Goal: Information Seeking & Learning: Learn about a topic

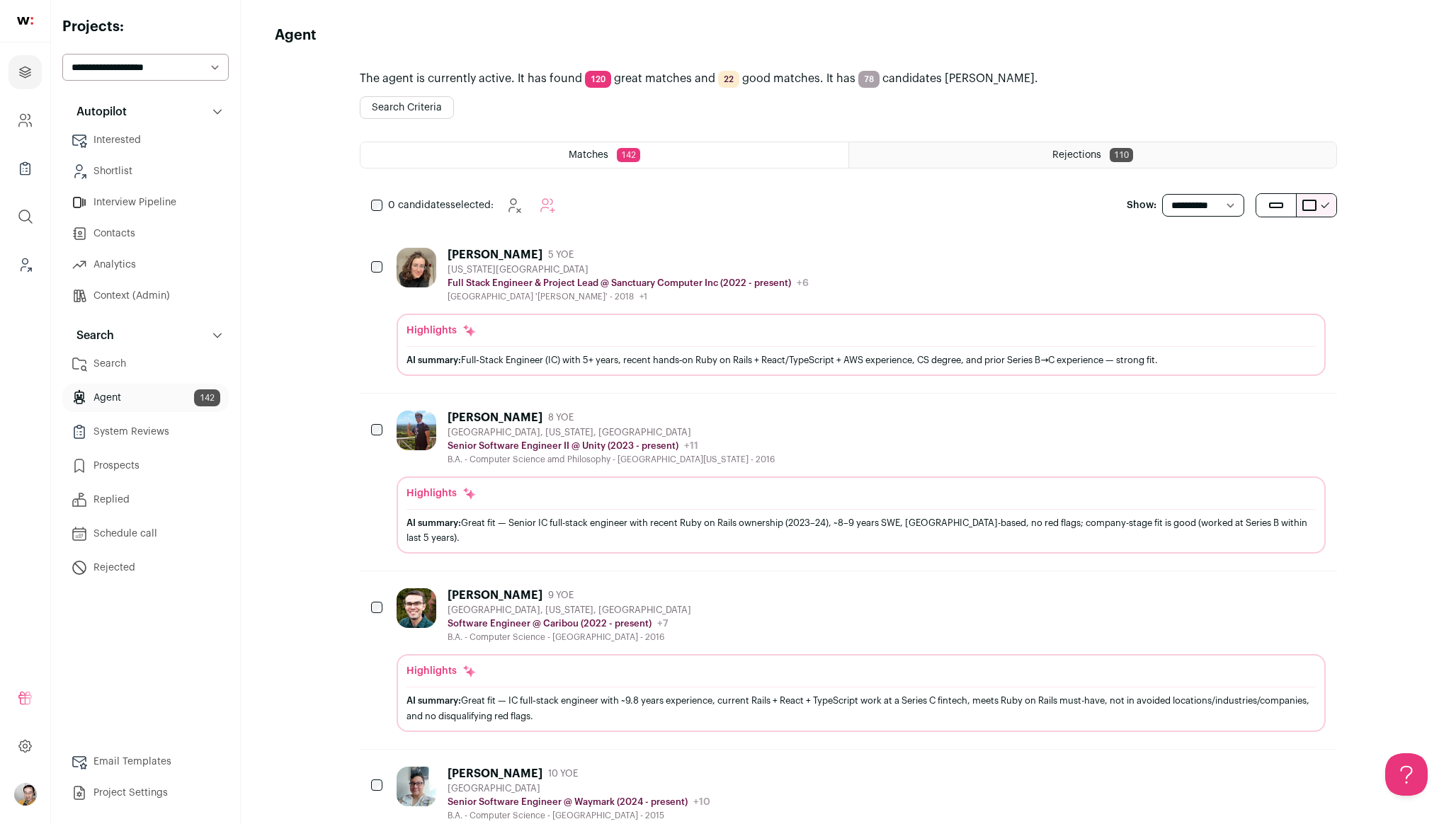
click at [21, 790] on img "Open dropdown" at bounding box center [25, 794] width 23 height 23
click at [62, 722] on button "Admin" at bounding box center [127, 721] width 156 height 14
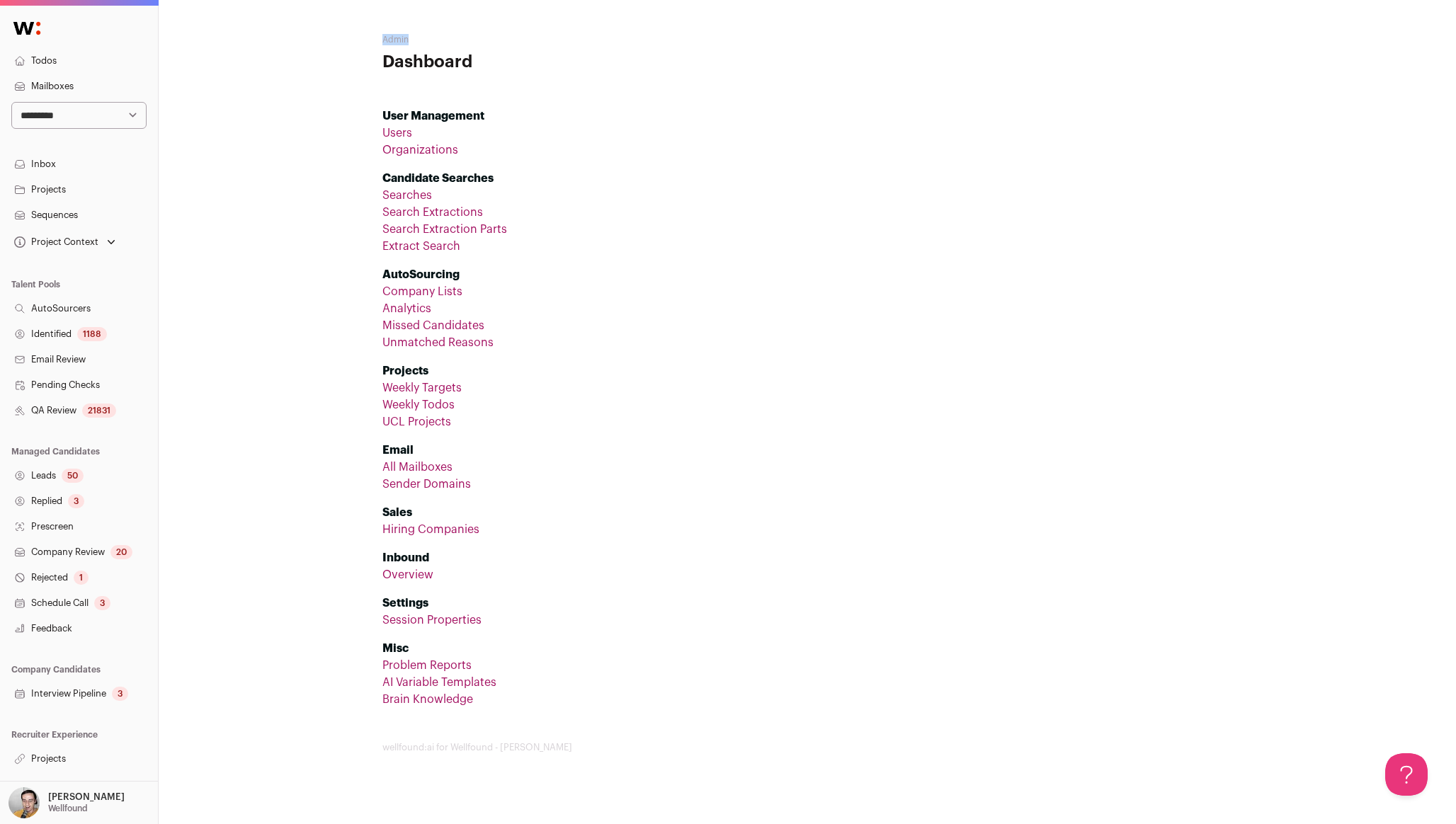
click at [74, 119] on select "**********" at bounding box center [80, 116] width 136 height 27
select select "*"
click at [12, 102] on select "**********" at bounding box center [80, 116] width 136 height 27
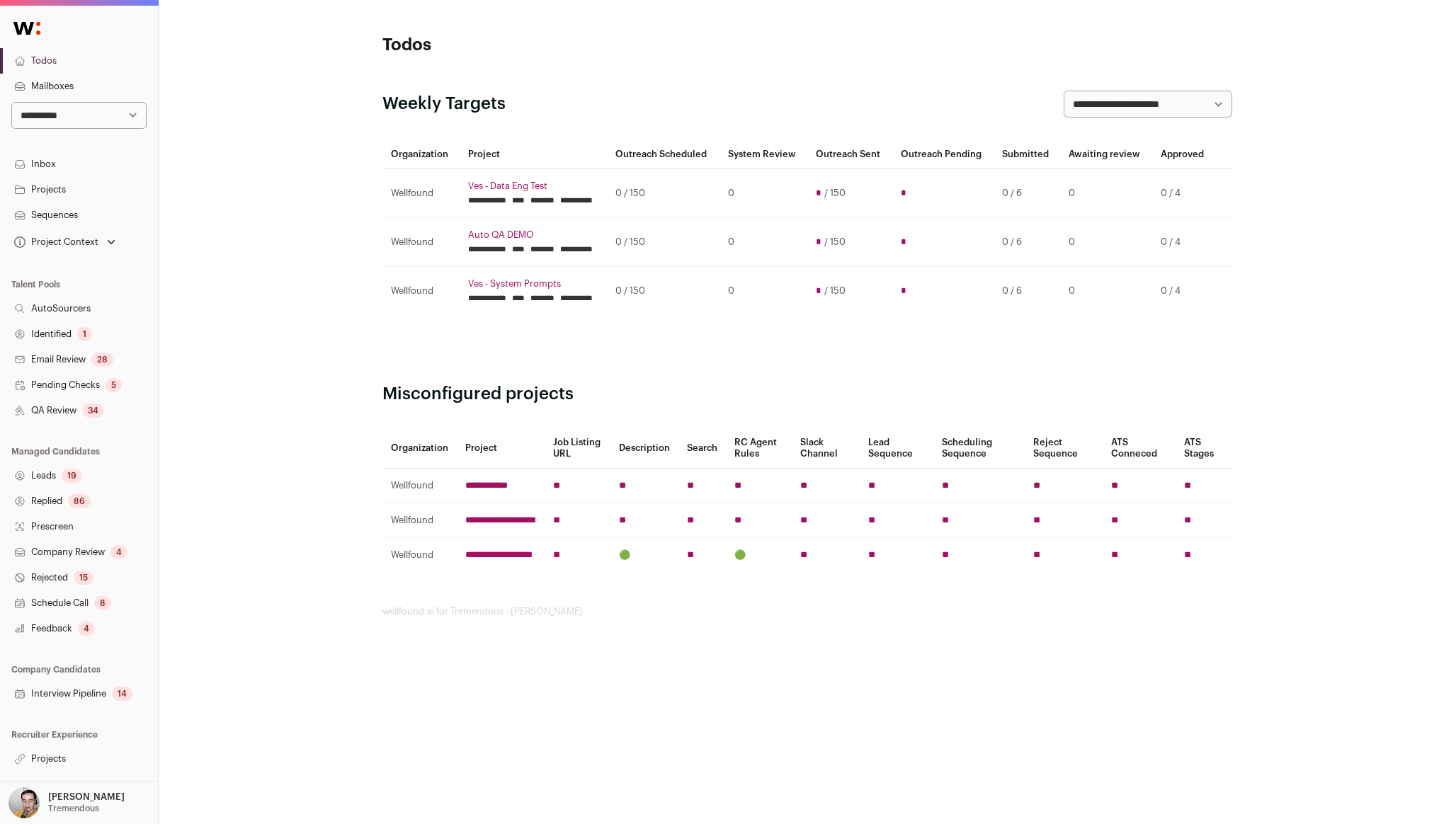
click at [71, 767] on link "Projects" at bounding box center [79, 759] width 158 height 25
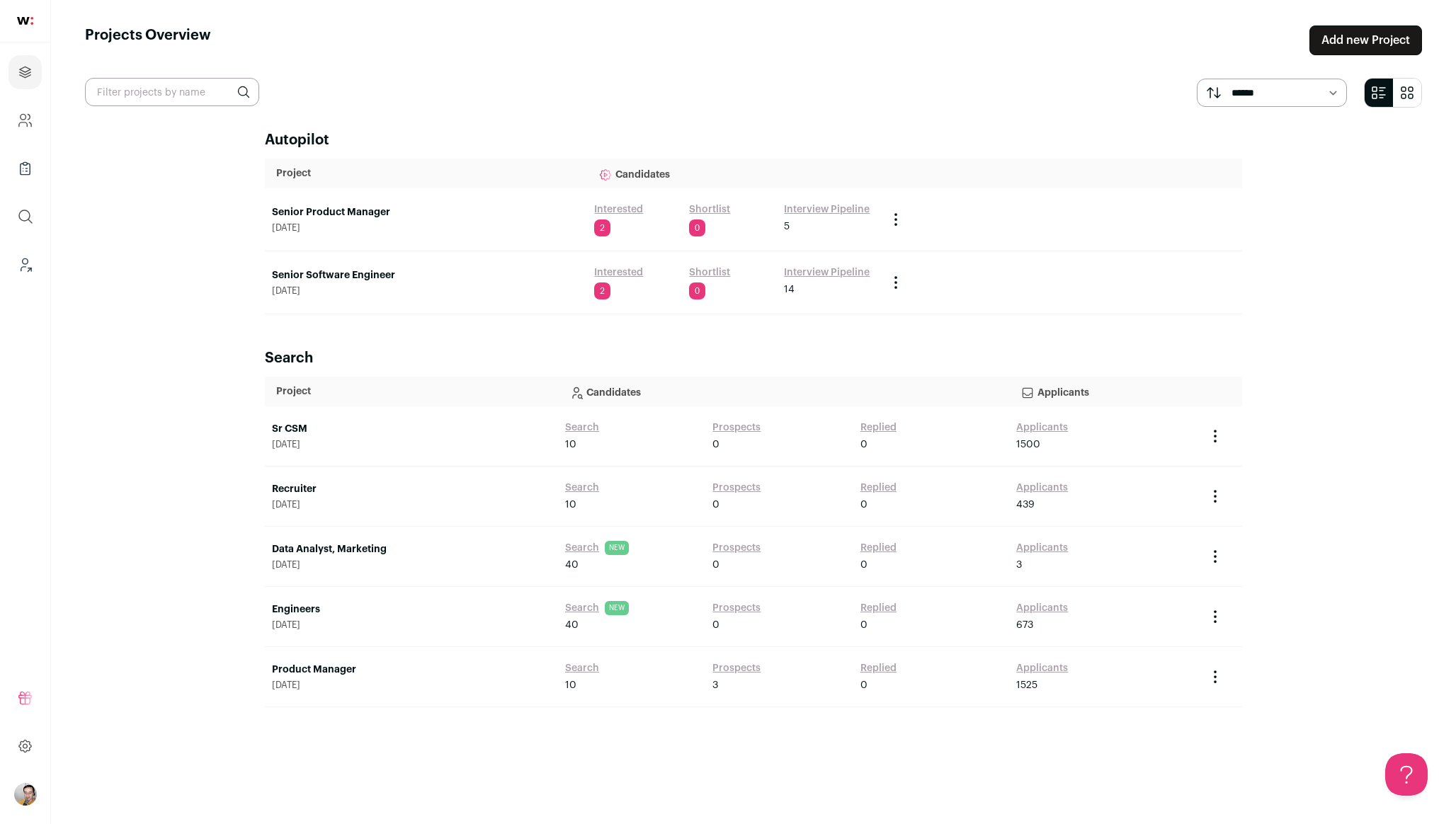
click at [607, 276] on link "Interested" at bounding box center [618, 273] width 49 height 14
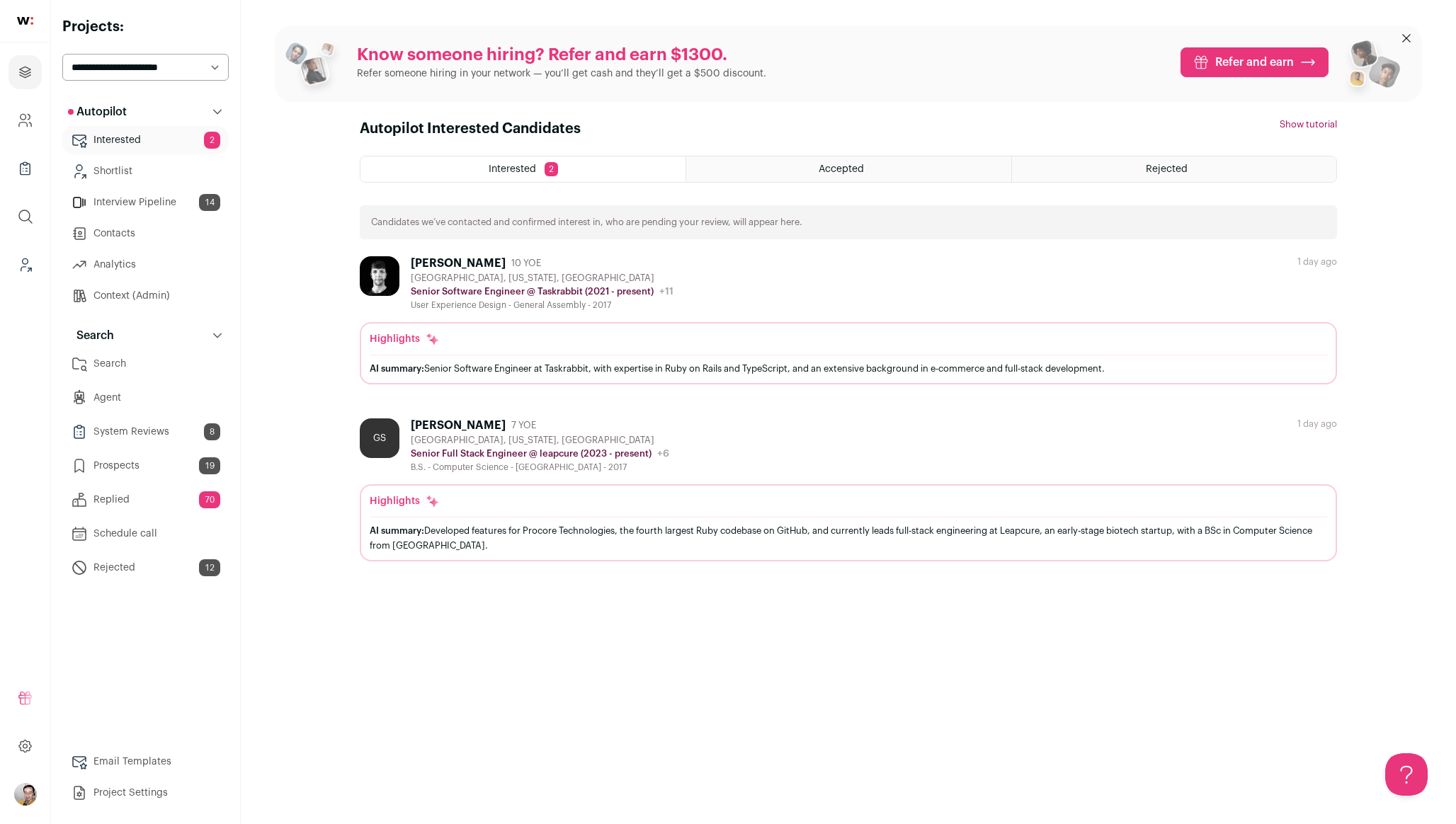
click at [130, 401] on link "Agent" at bounding box center [146, 398] width 166 height 28
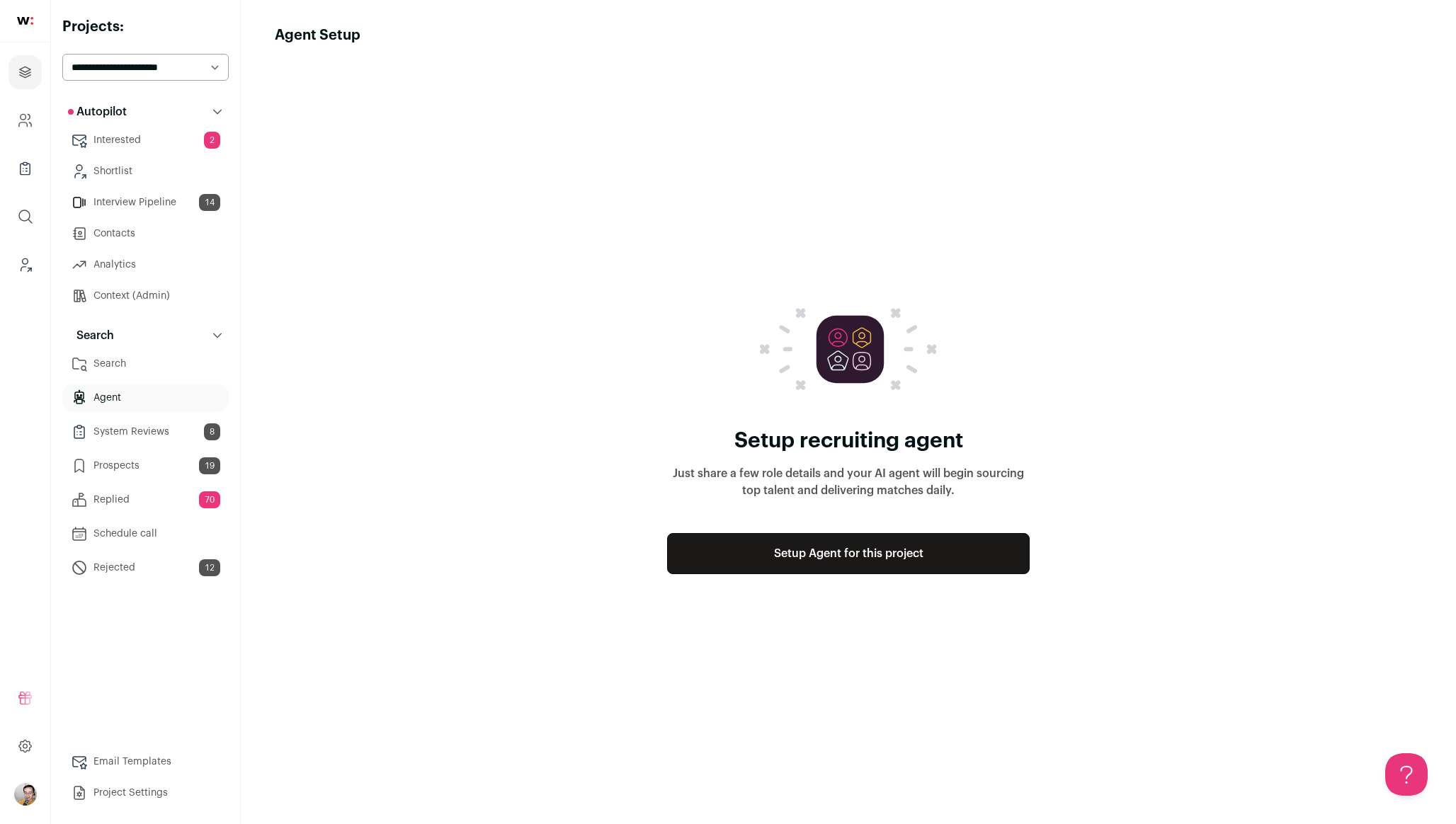
click at [196, 71] on select "**********" at bounding box center [146, 68] width 166 height 27
click at [127, 141] on link "Interested 2" at bounding box center [146, 139] width 166 height 28
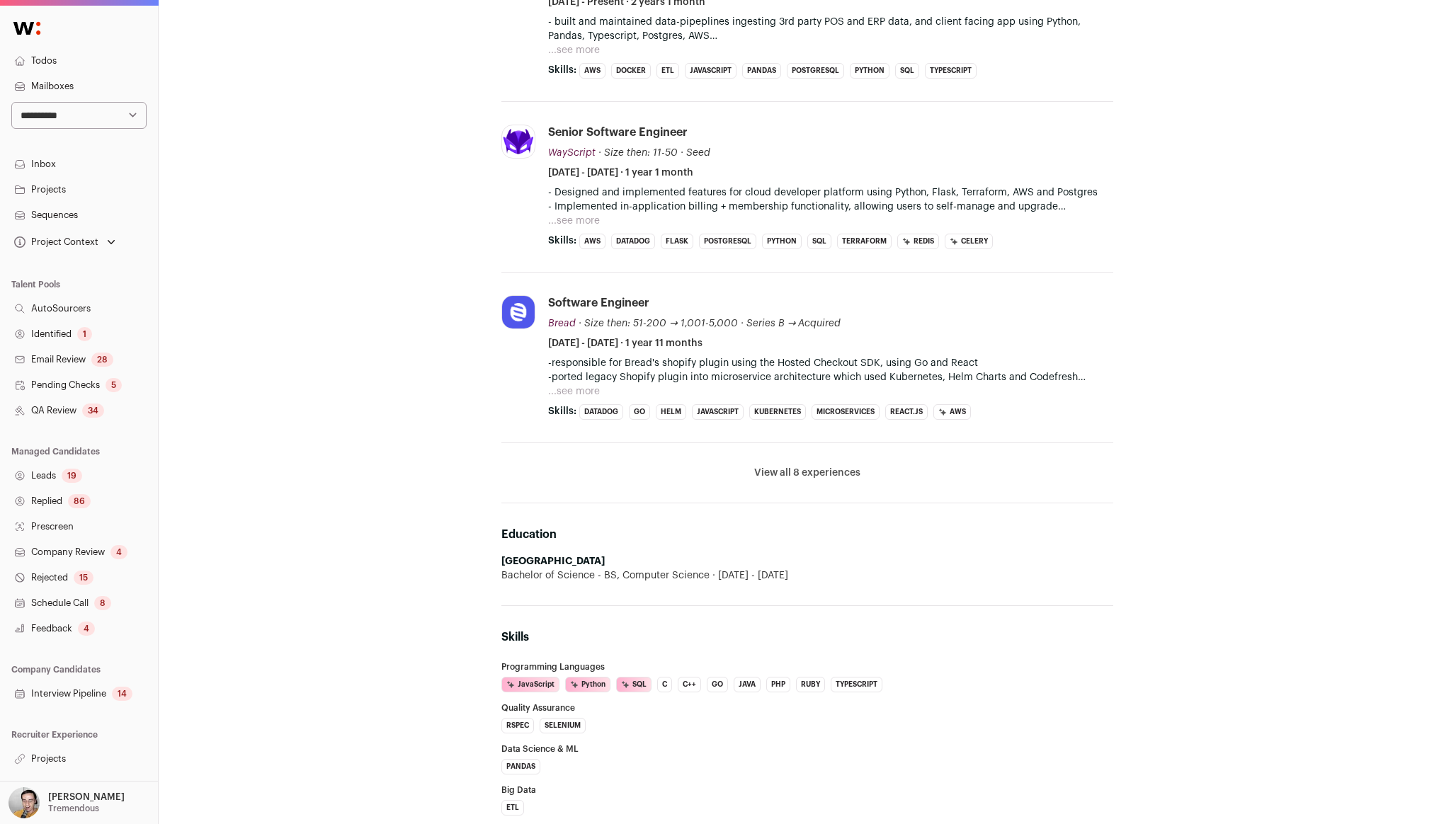
scroll to position [233, 0]
click at [803, 473] on button "View all 8 experiences" at bounding box center [808, 473] width 107 height 14
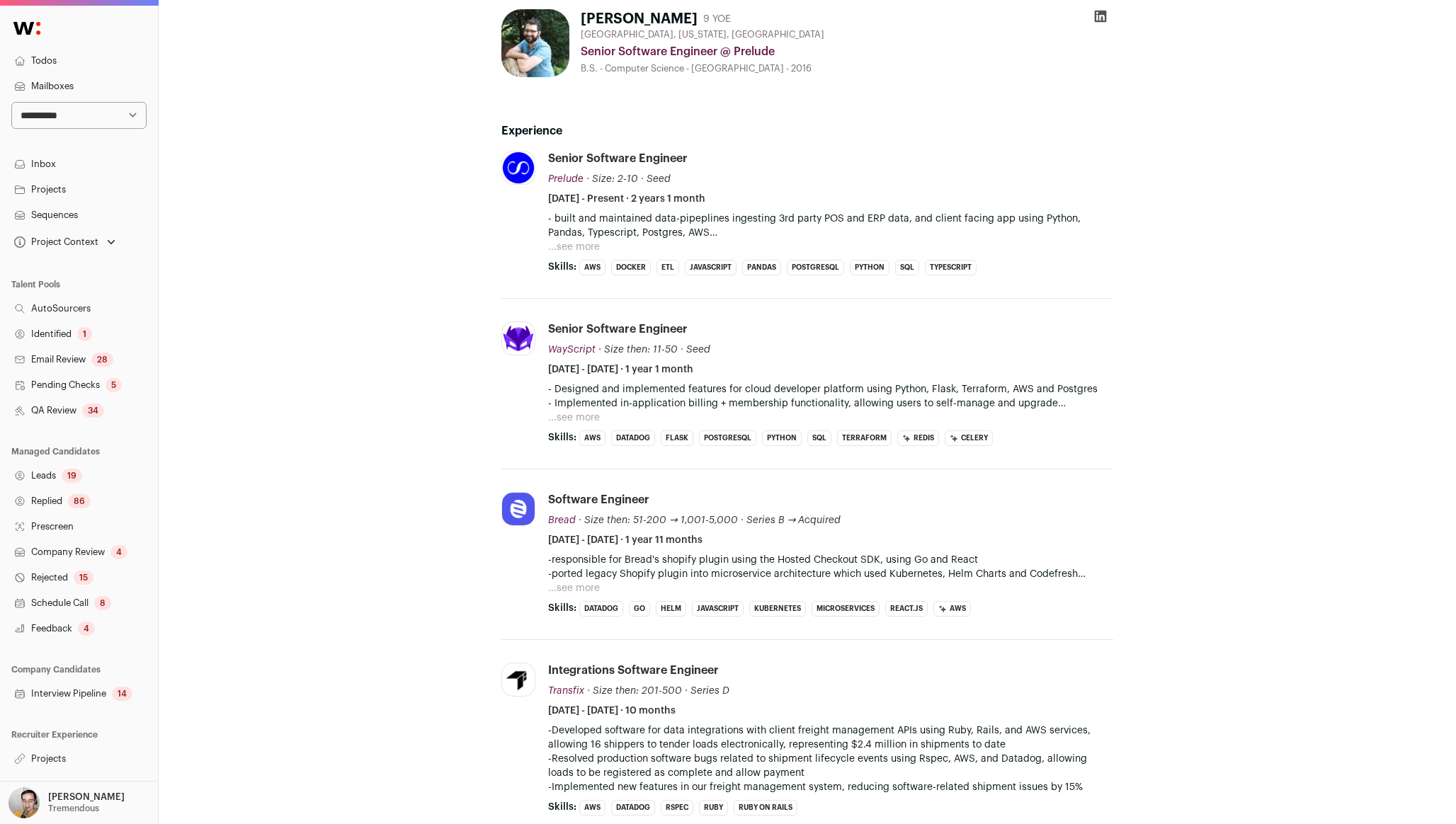
scroll to position [0, 0]
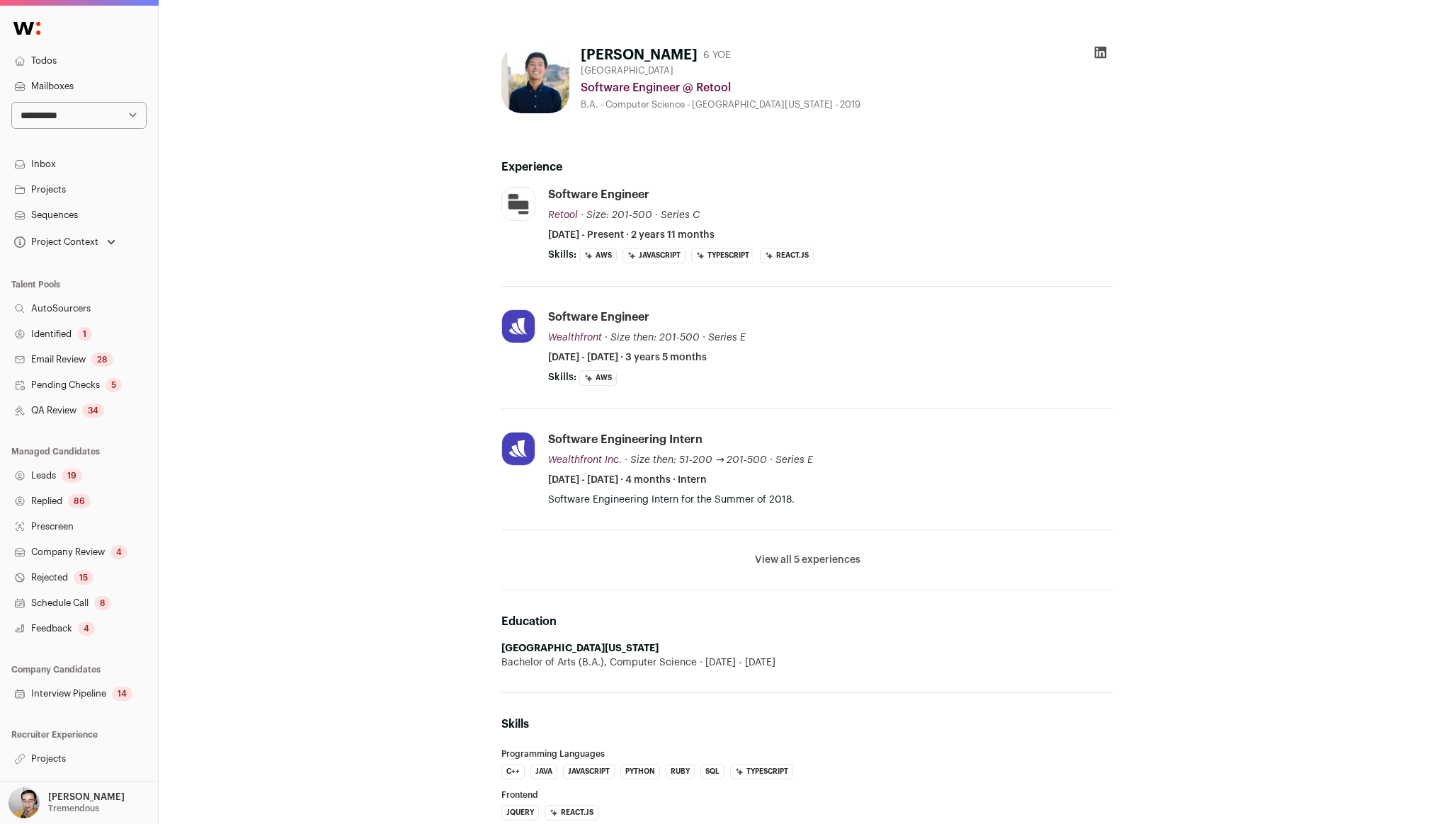
click at [823, 548] on li "View all 5 experiences View less" at bounding box center [807, 560] width 612 height 61
click at [808, 555] on button "View all 5 experiences" at bounding box center [807, 560] width 106 height 14
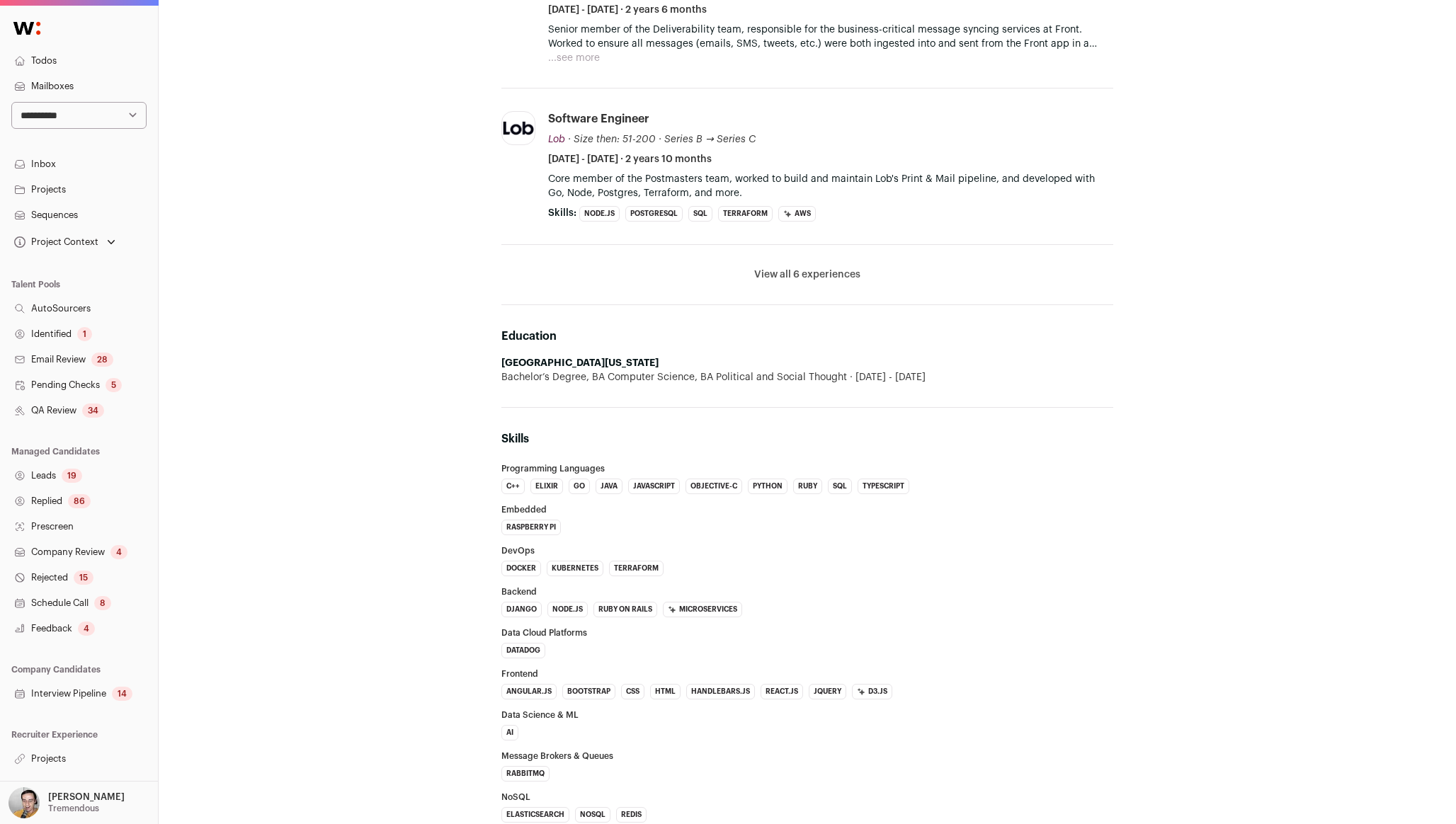
scroll to position [341, 0]
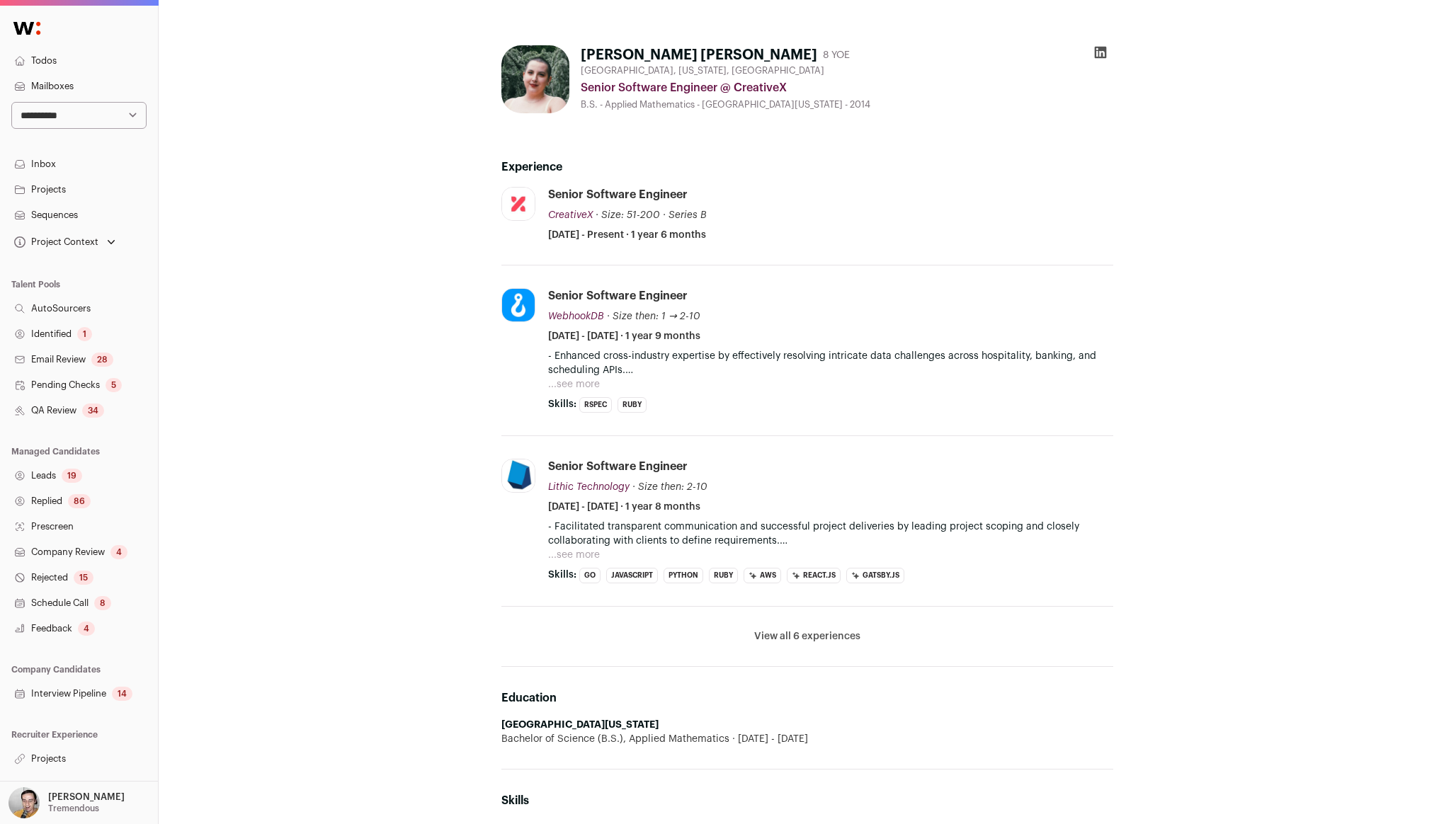
click at [789, 637] on button "View all 6 experiences" at bounding box center [808, 637] width 107 height 14
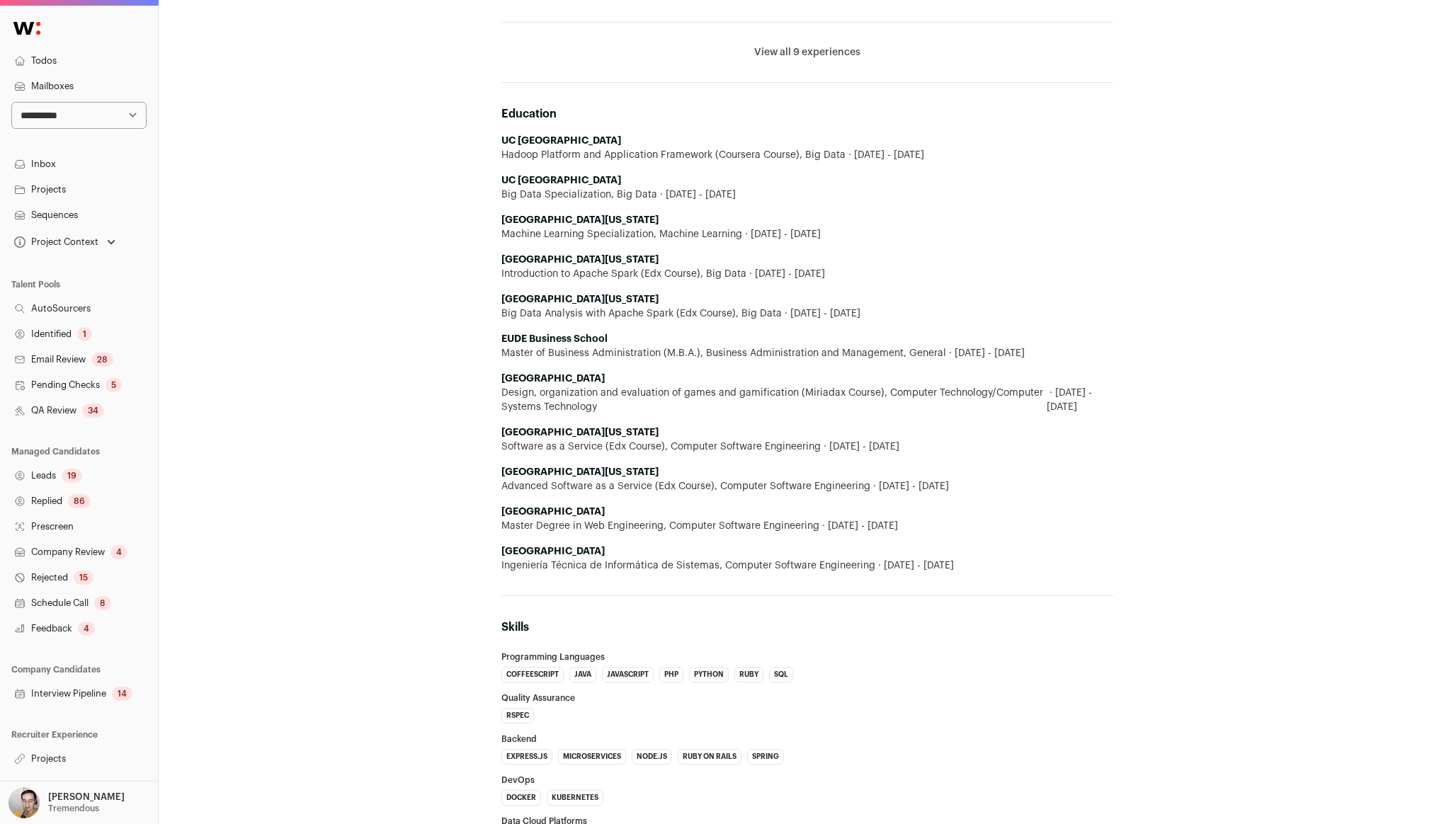
scroll to position [1071, 0]
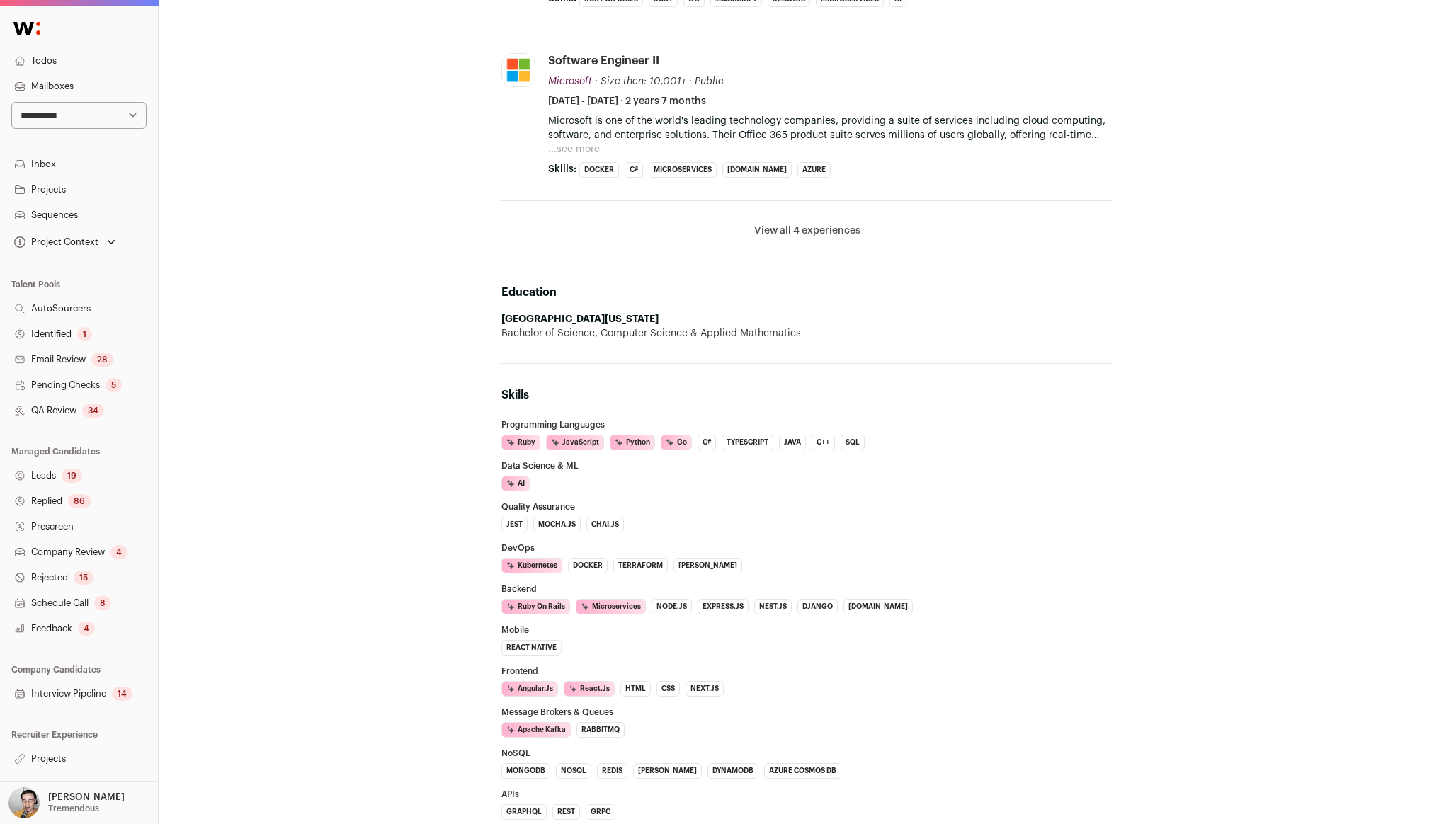
scroll to position [520, 0]
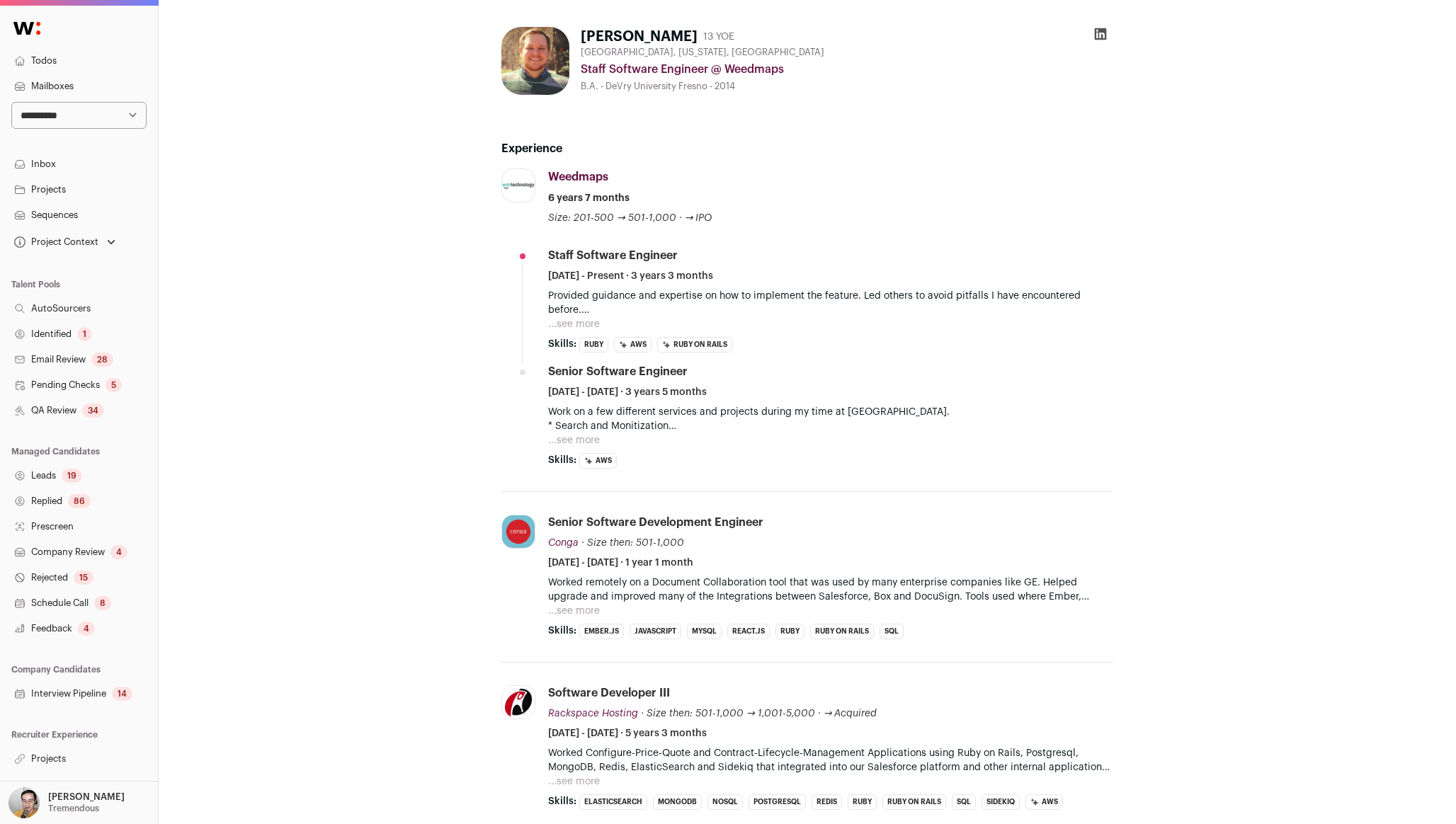
scroll to position [26, 0]
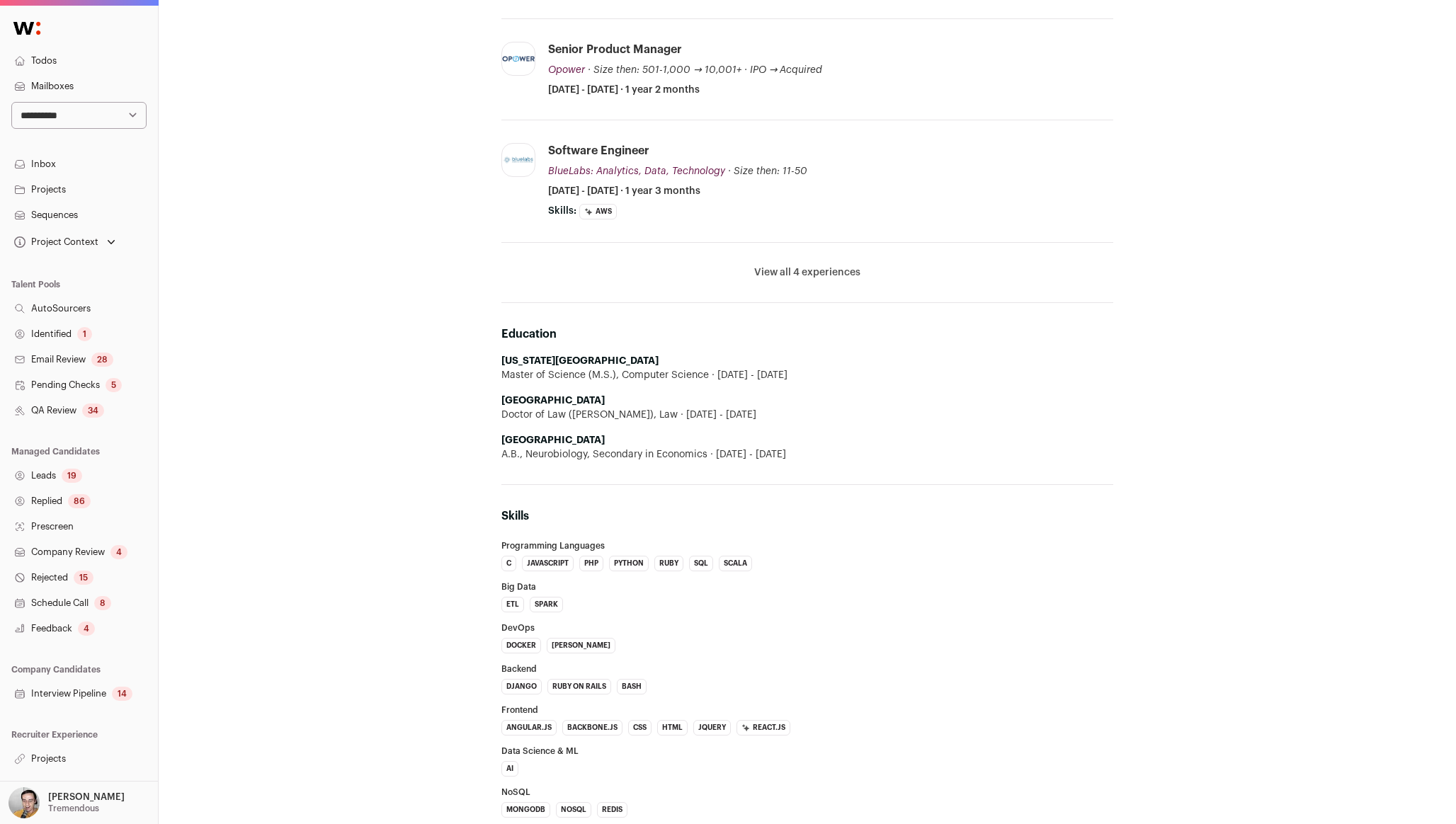
scroll to position [454, 0]
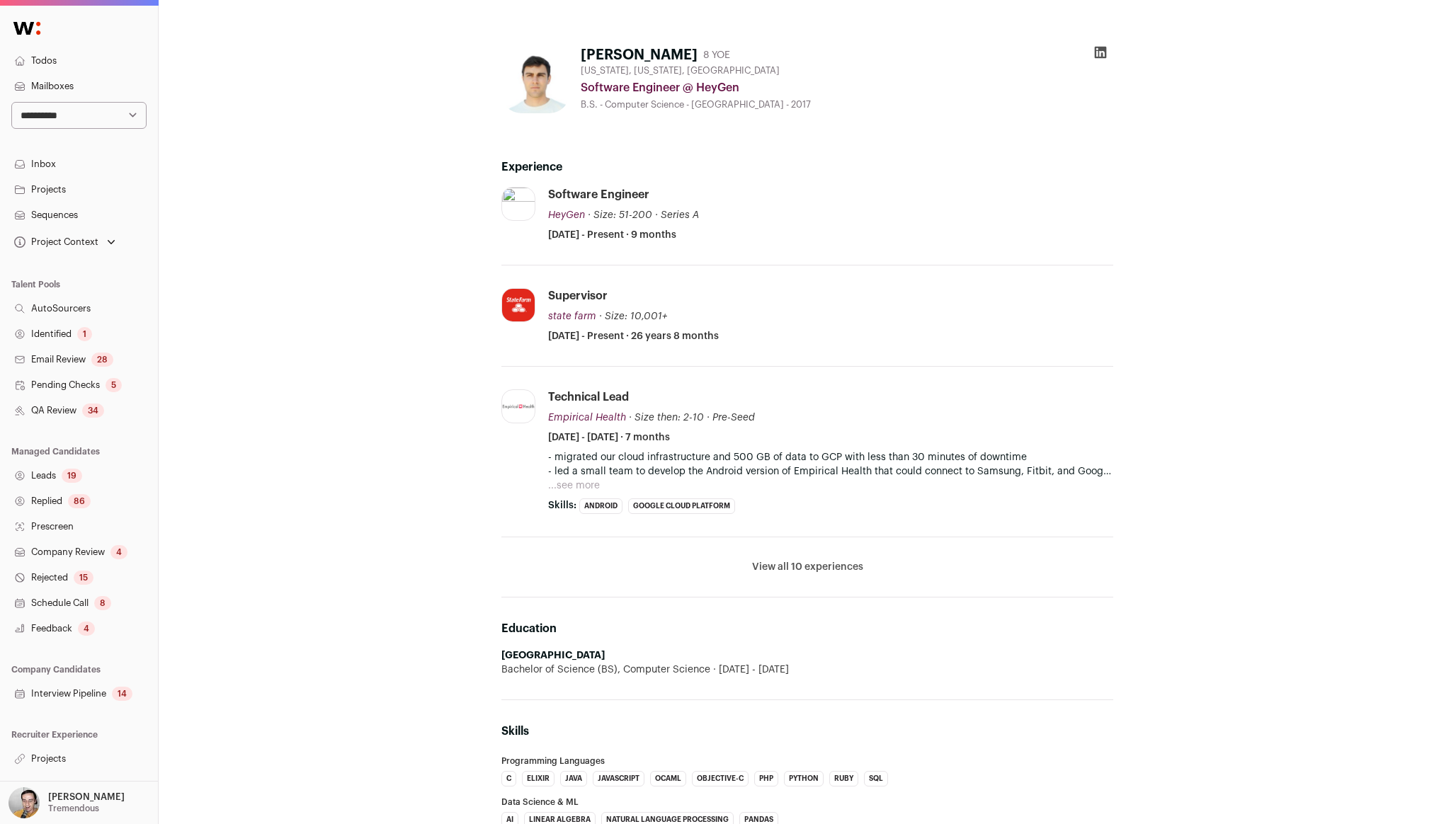
click at [815, 567] on button "View all 10 experiences" at bounding box center [807, 567] width 111 height 14
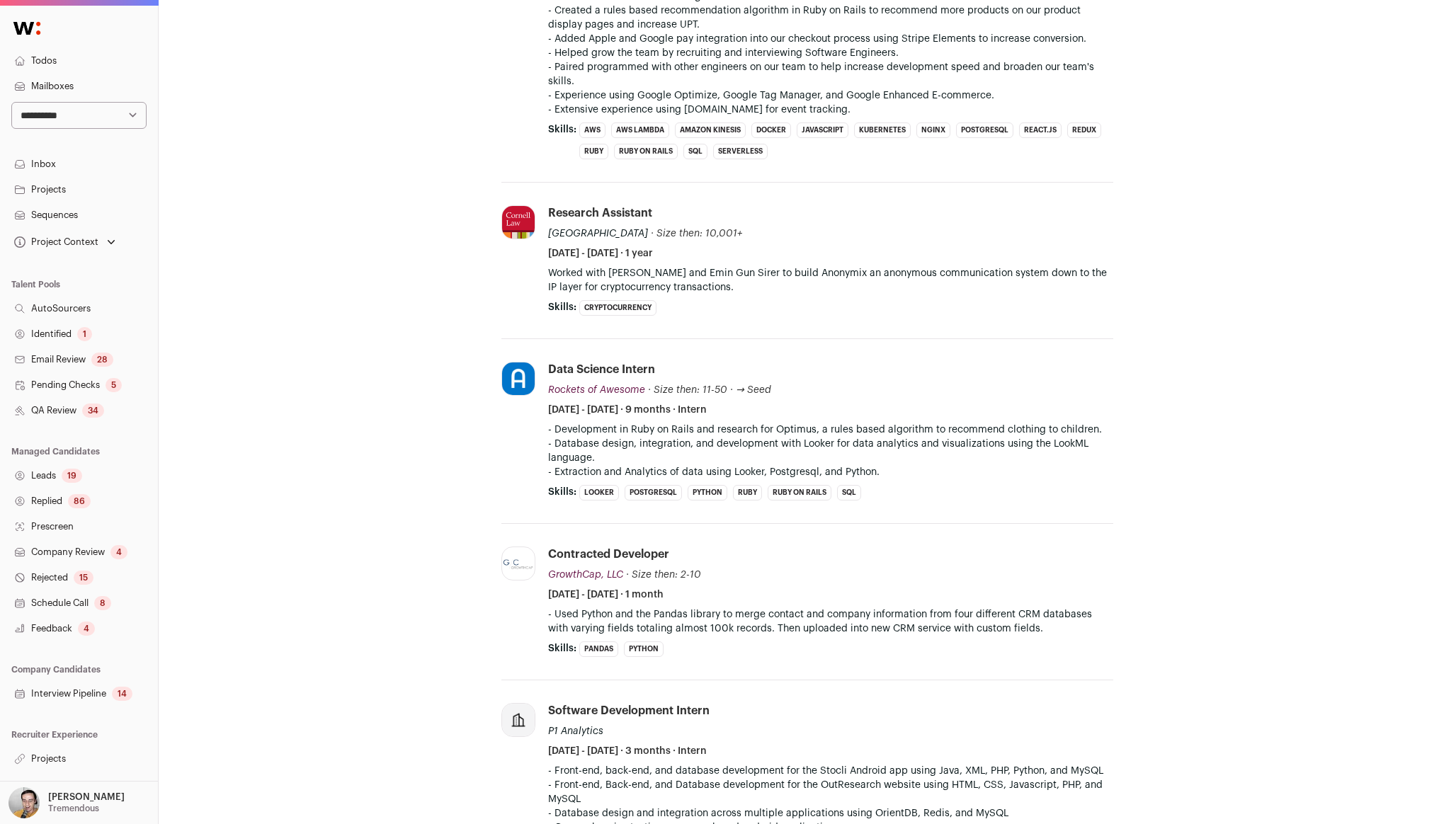
scroll to position [2355, 0]
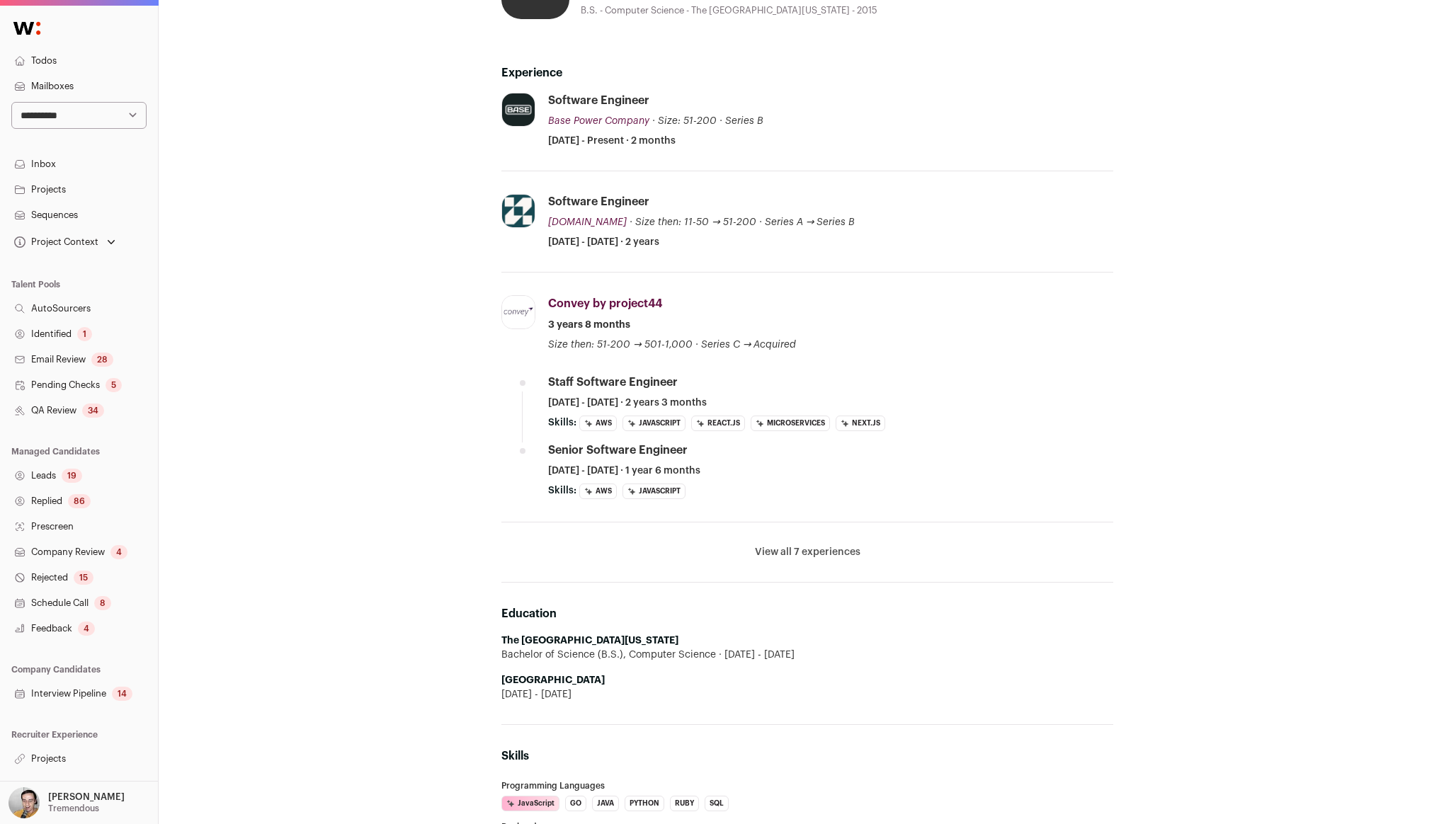
scroll to position [98, 0]
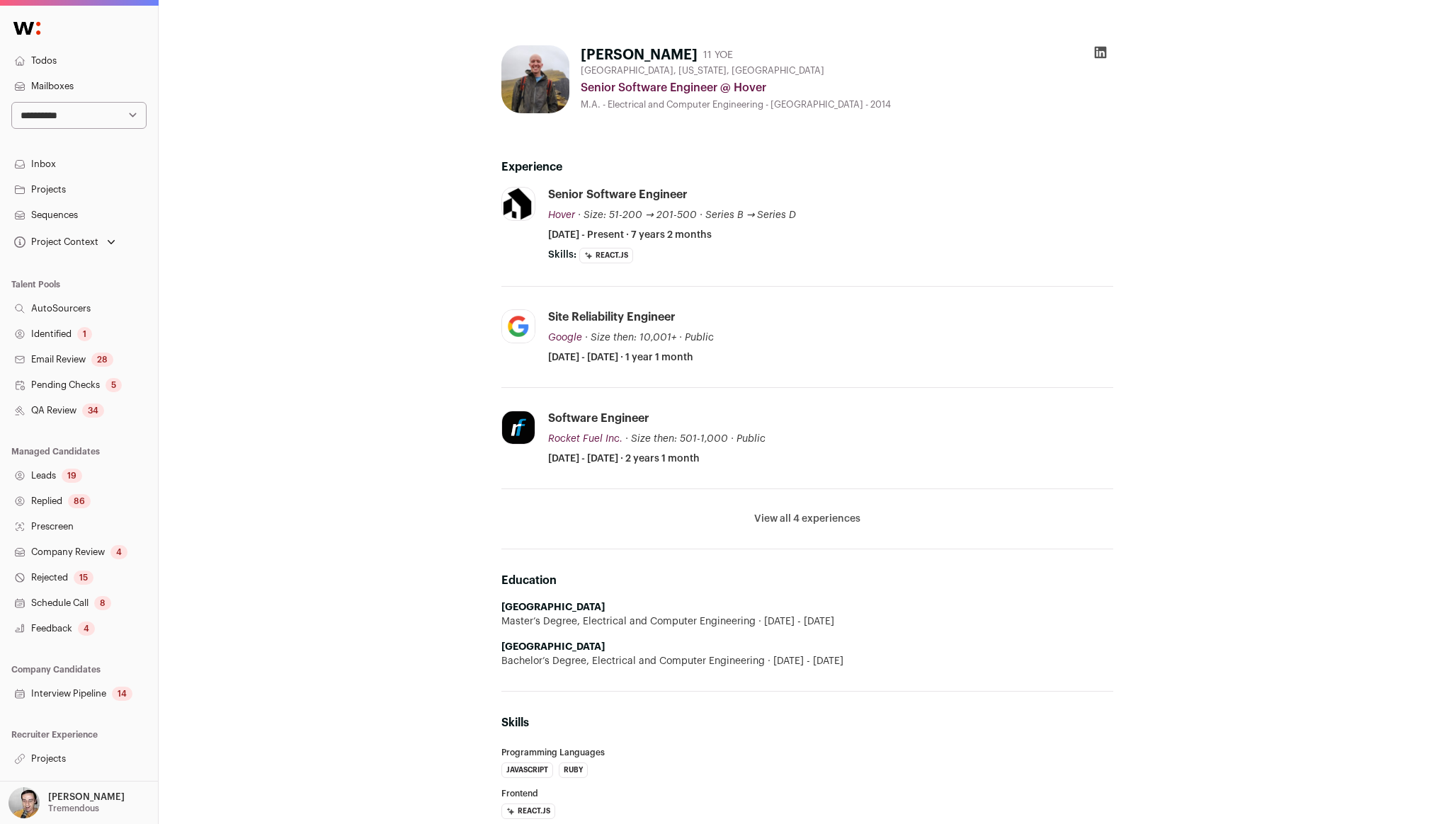
scroll to position [201, 0]
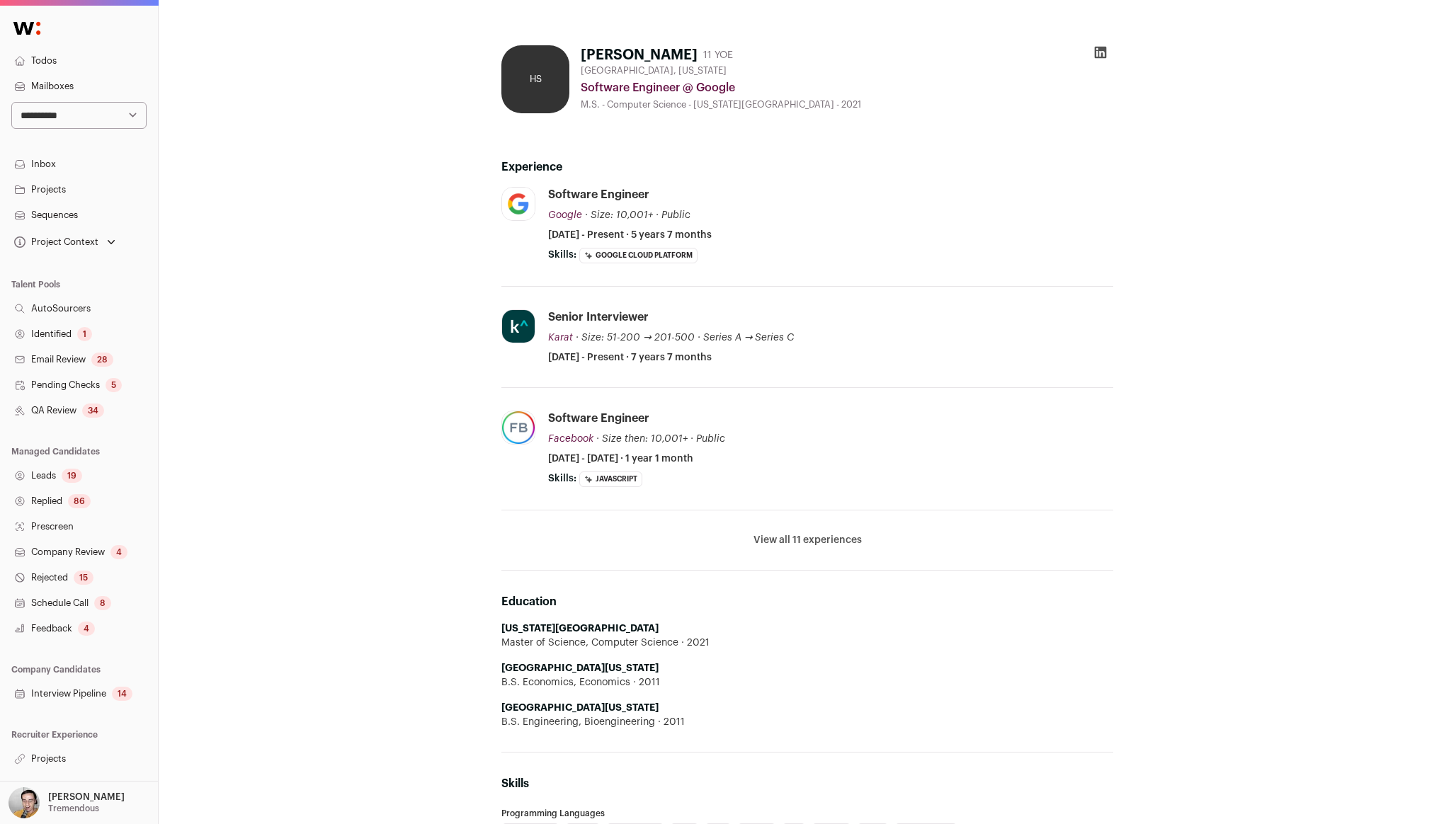
click at [719, 349] on div "Senior Interviewer Karat Karat karat.com Add to company list Public / Private P…" at bounding box center [831, 336] width 565 height 55
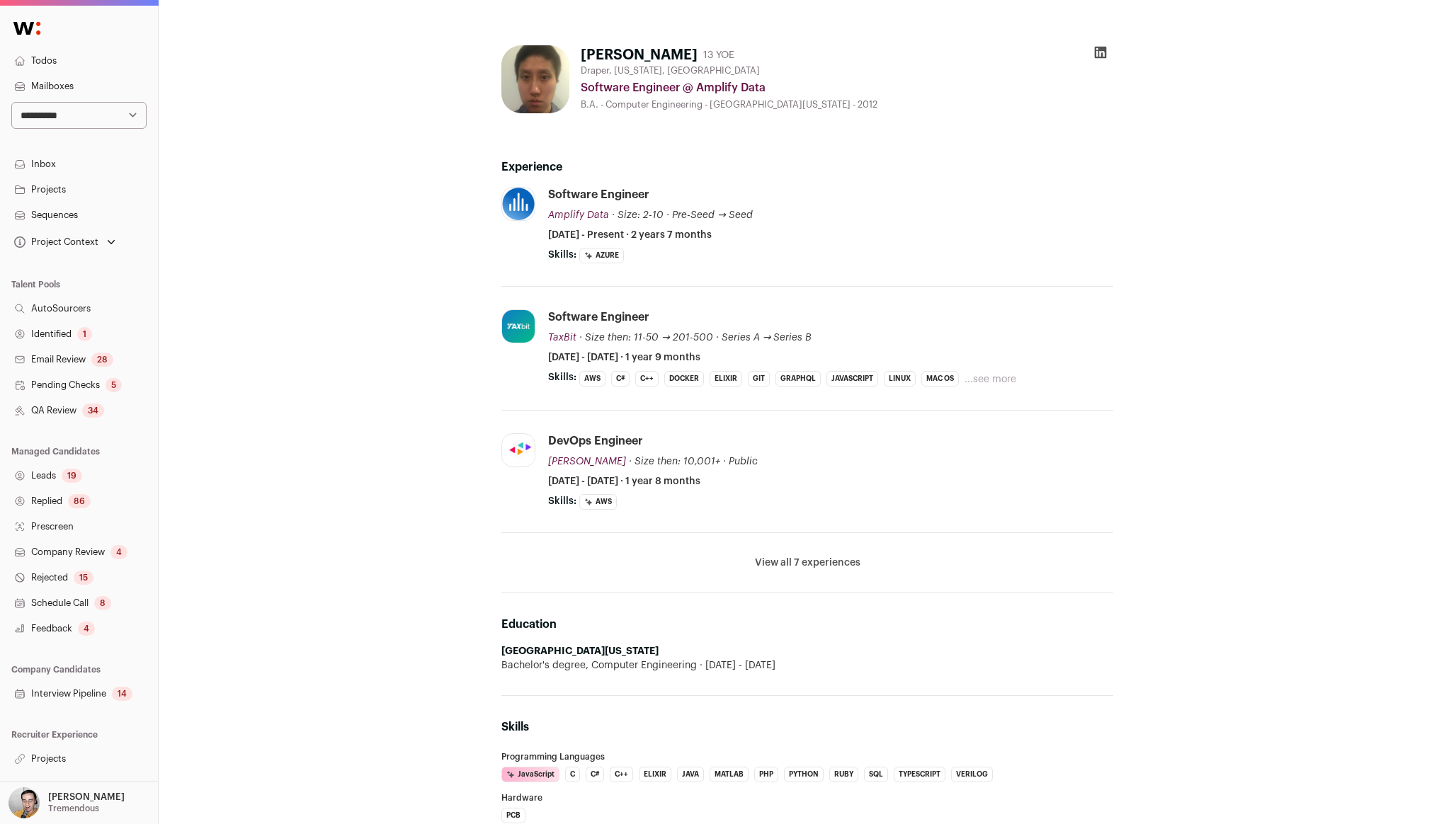
click at [989, 378] on button "...see more" at bounding box center [990, 379] width 52 height 14
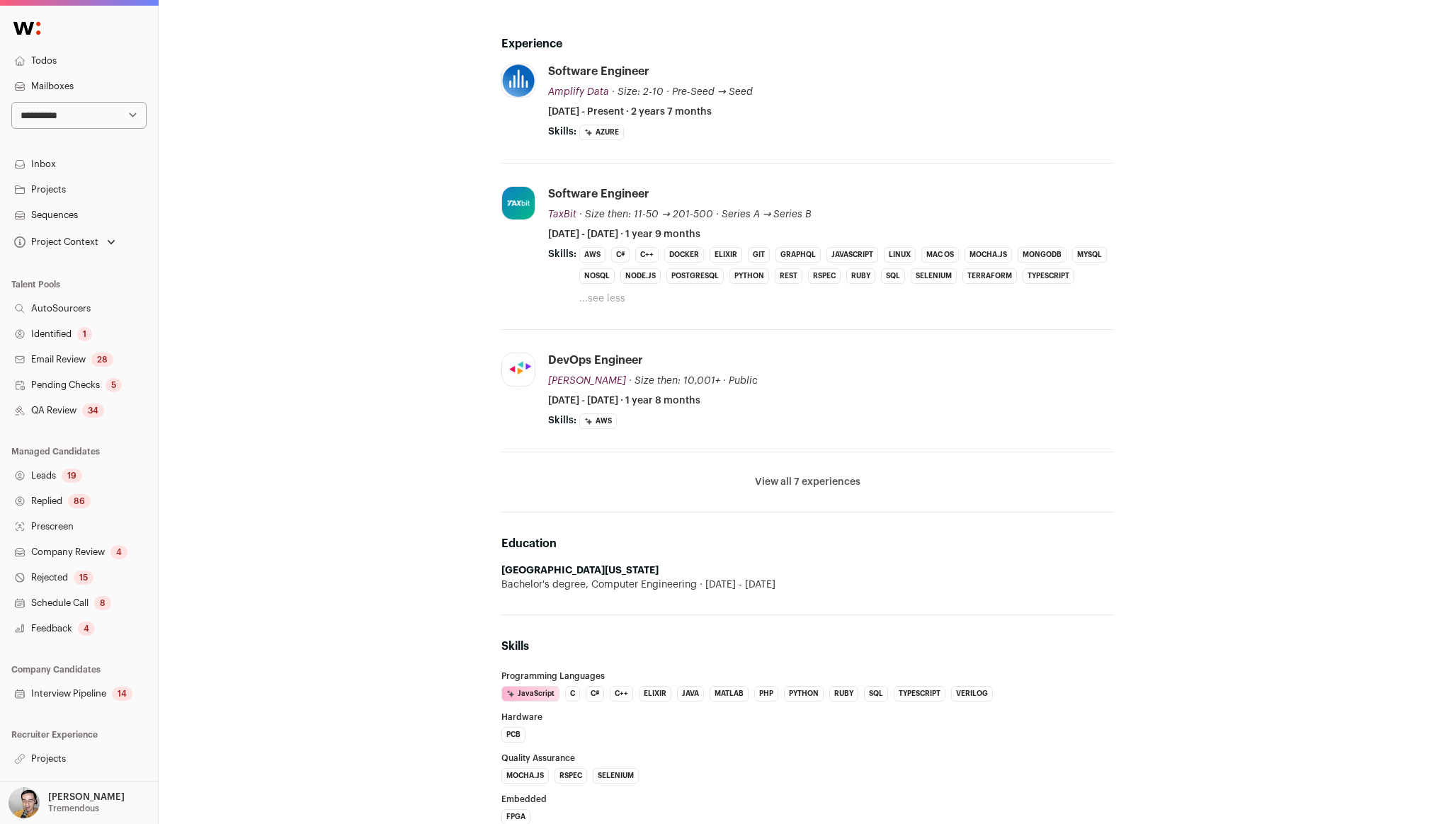
scroll to position [108, 0]
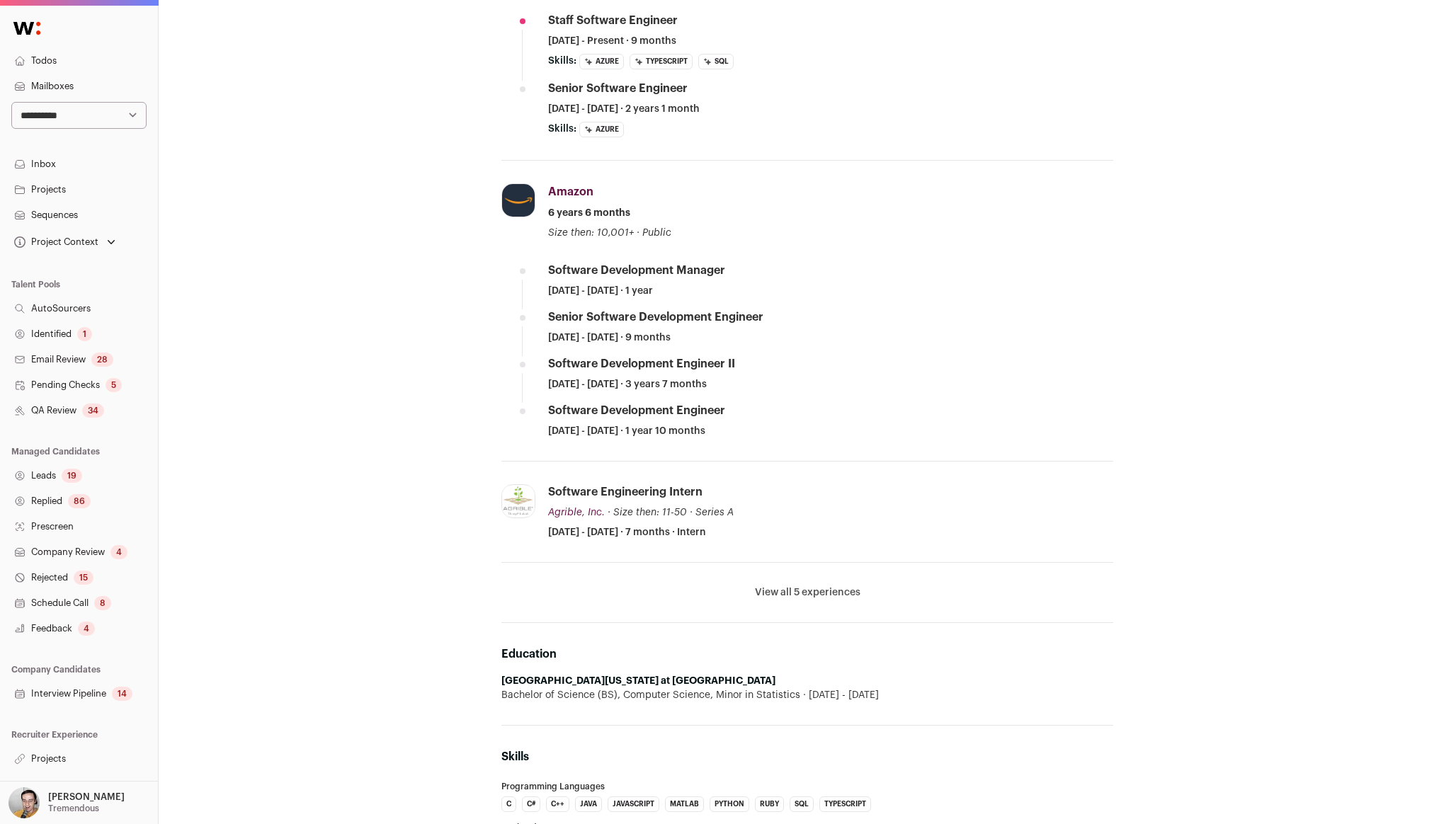
scroll to position [255, 0]
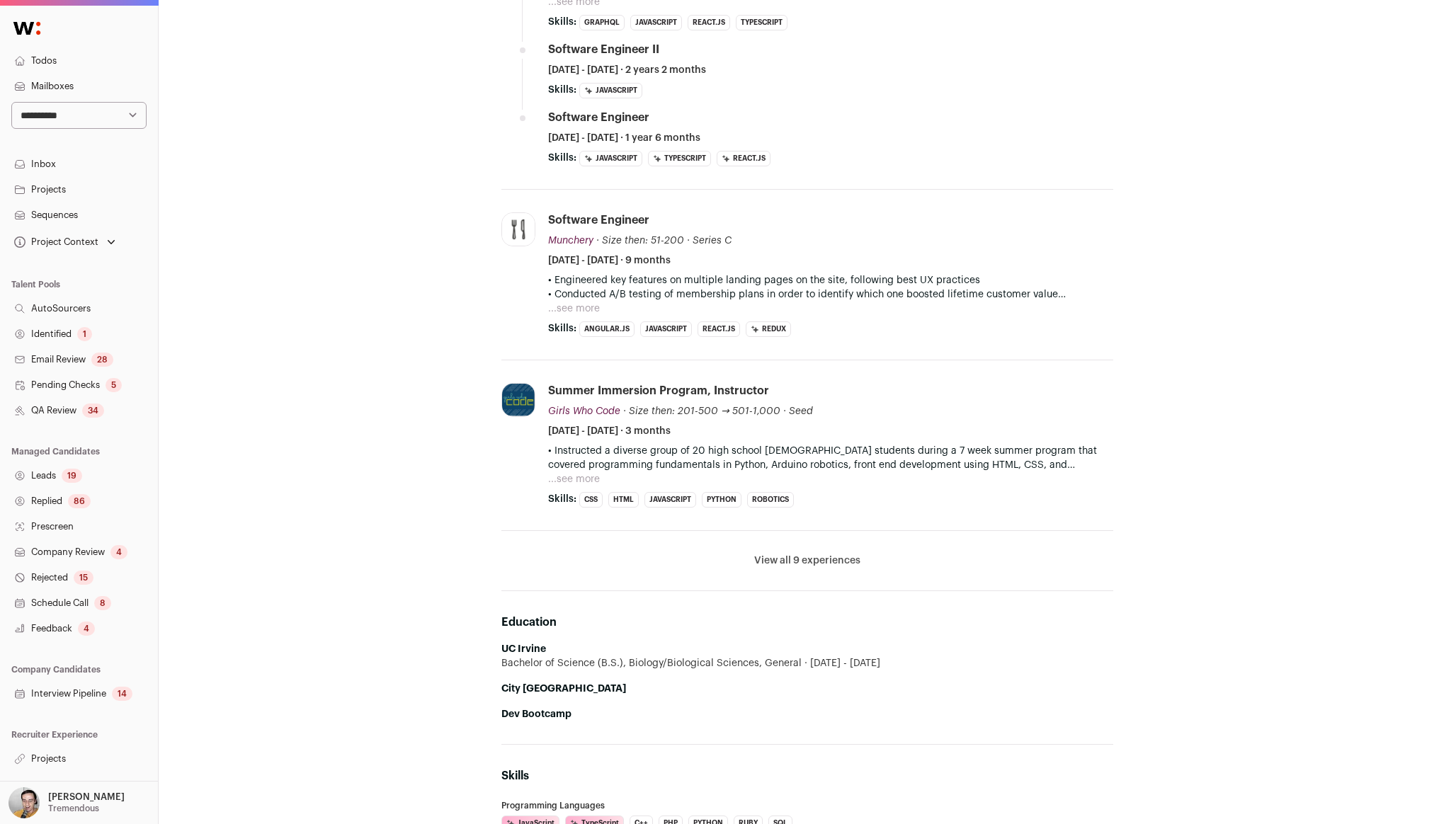
scroll to position [335, 0]
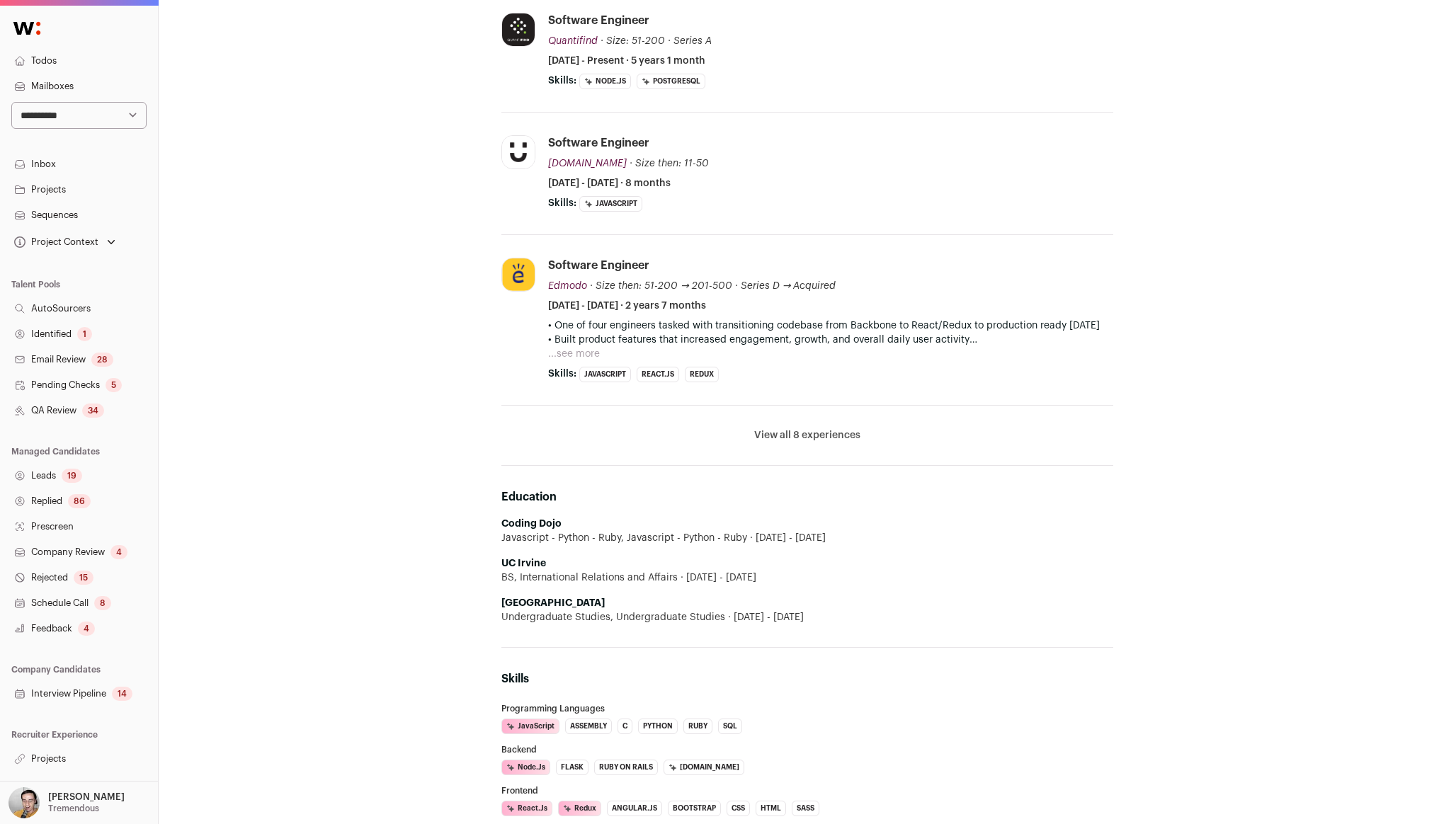
scroll to position [233, 0]
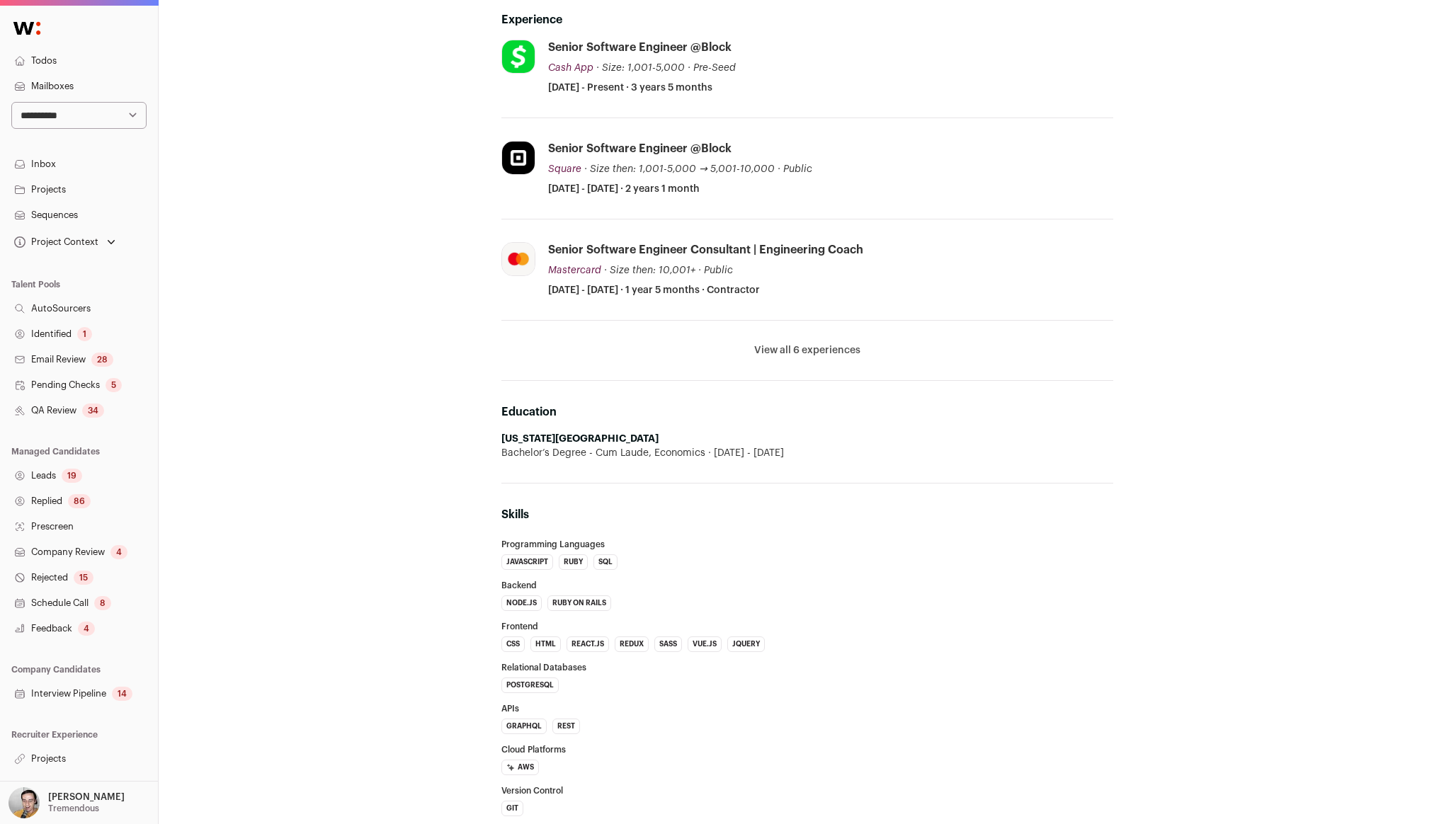
scroll to position [149, 0]
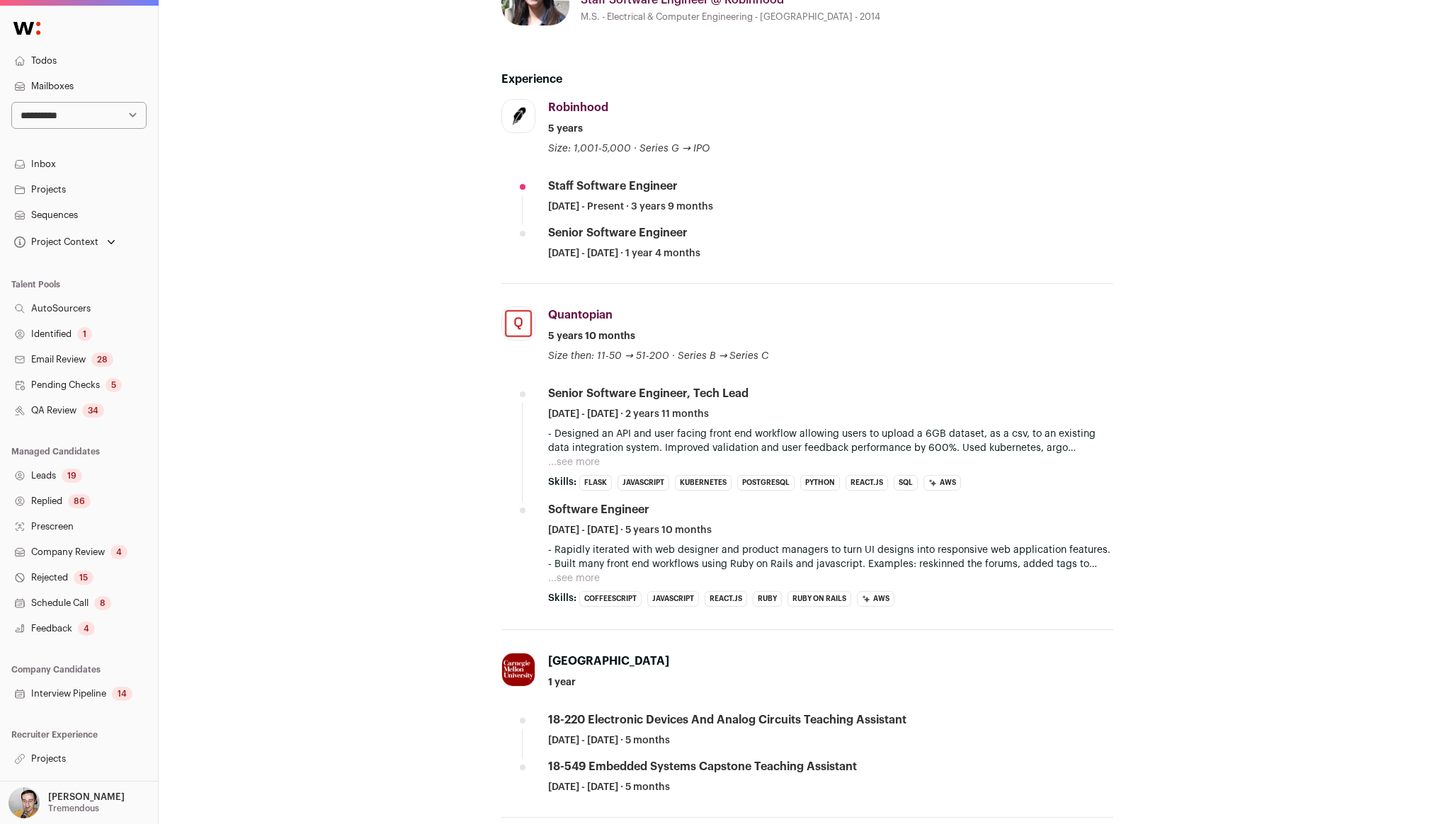
scroll to position [83, 0]
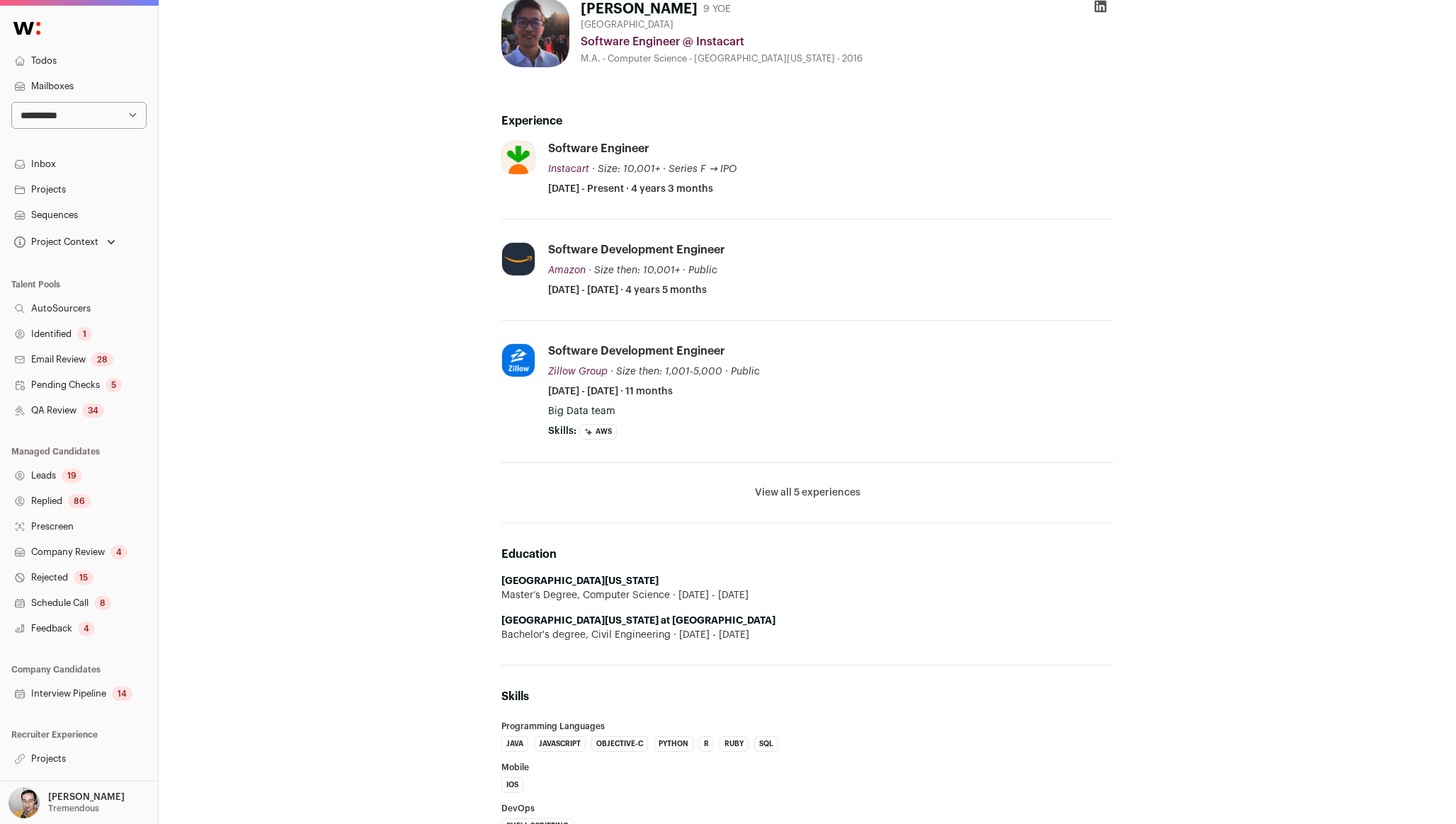
scroll to position [52, 0]
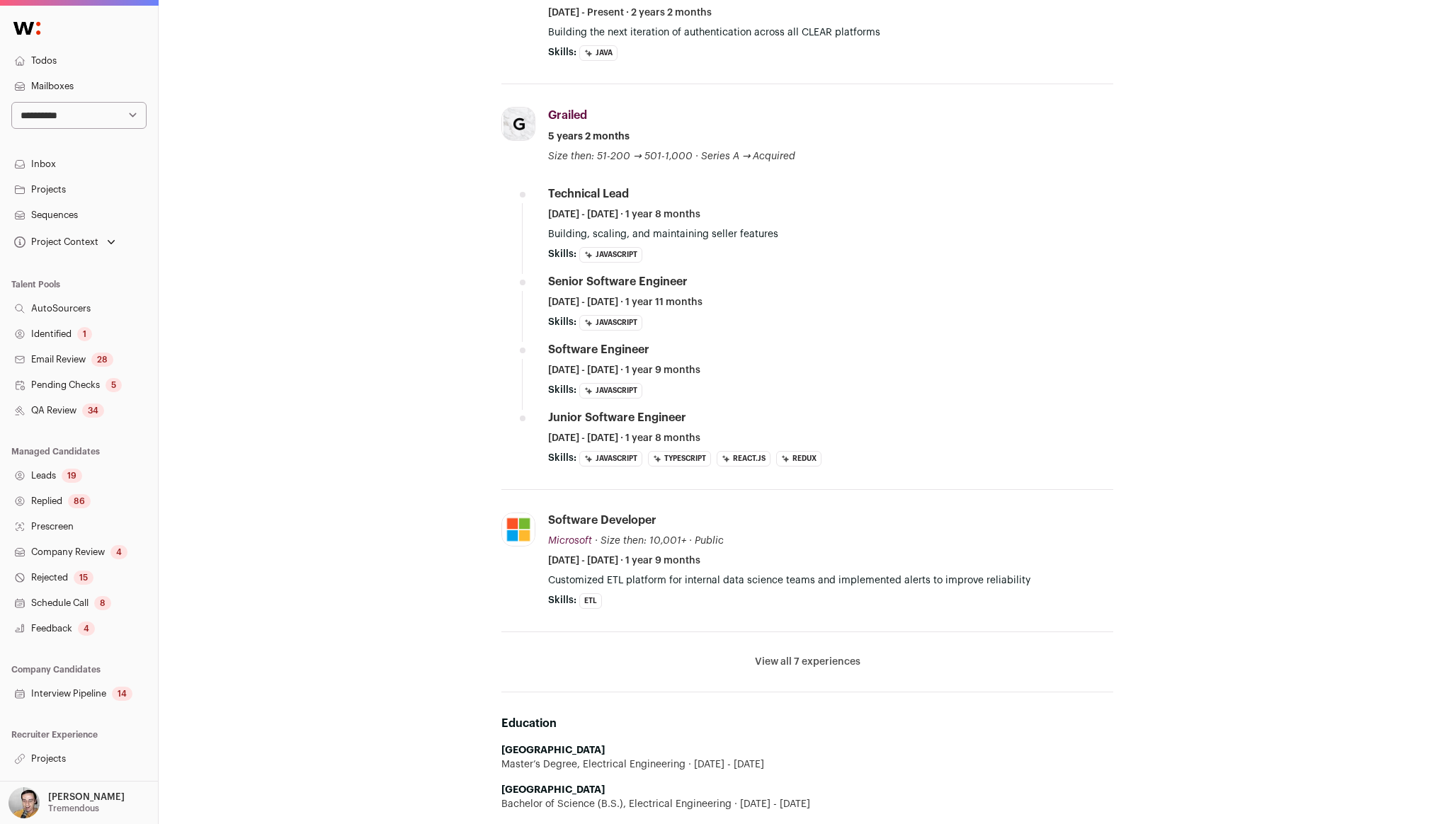
scroll to position [237, 0]
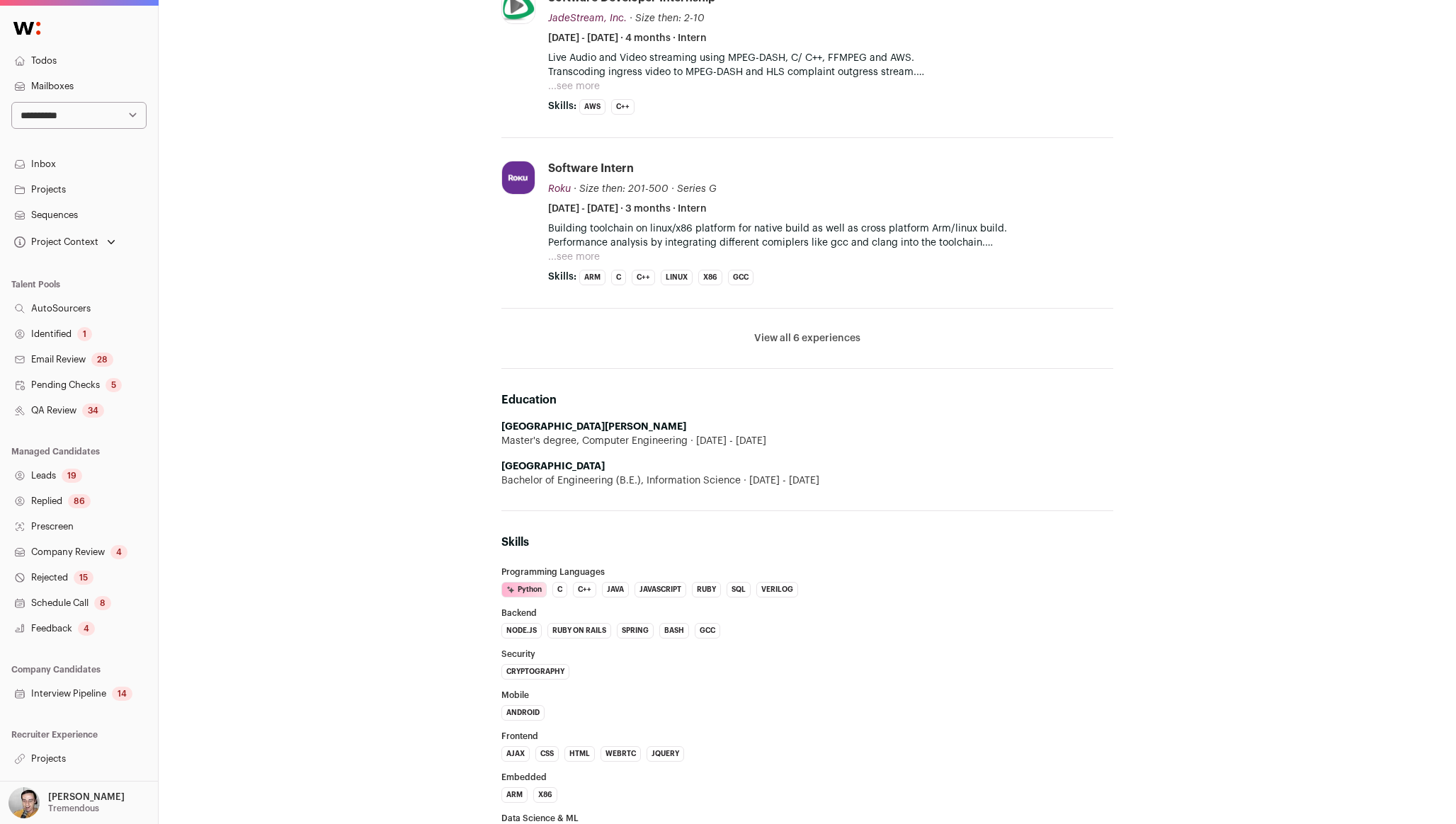
scroll to position [492, 0]
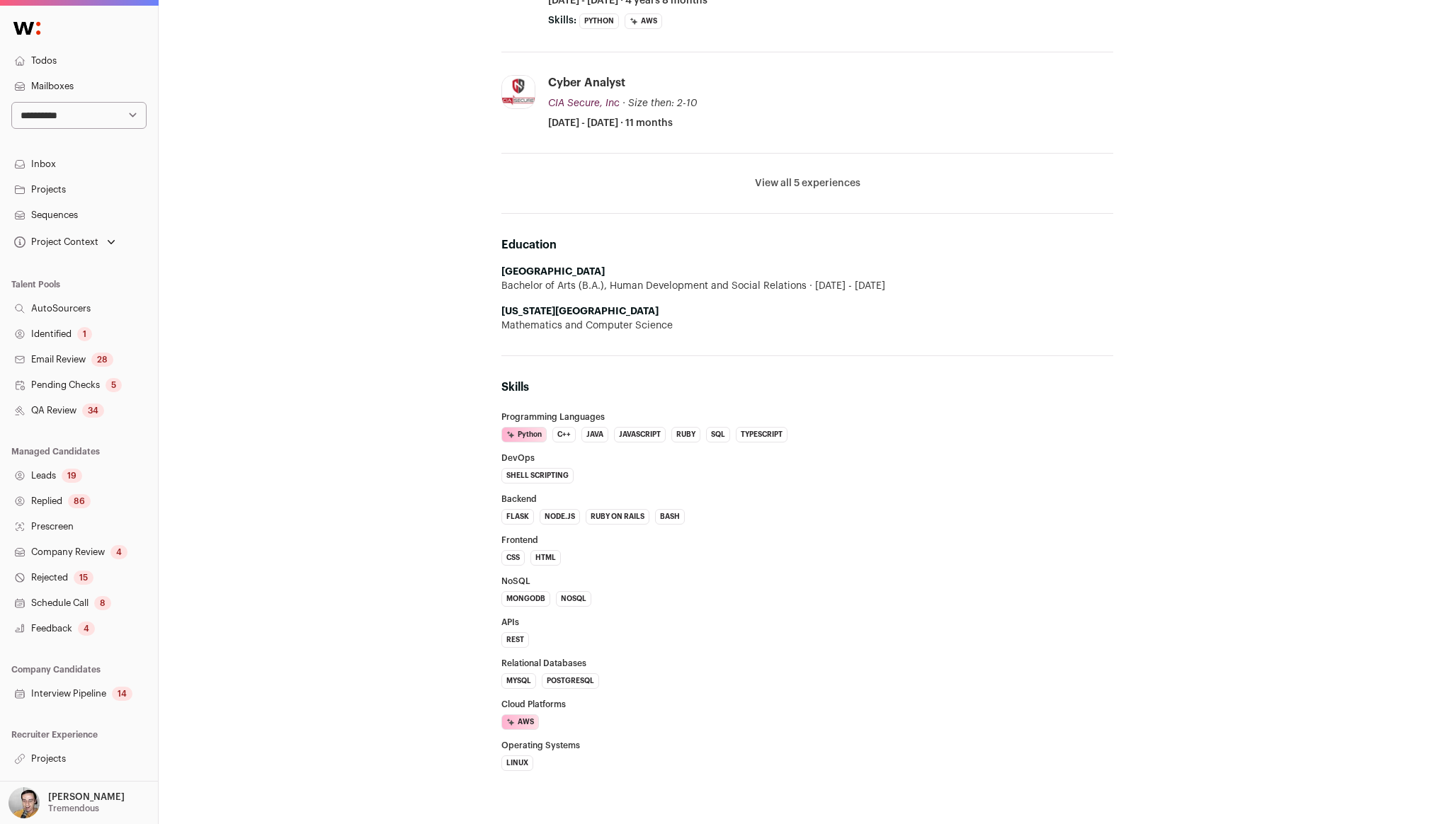
scroll to position [350, 0]
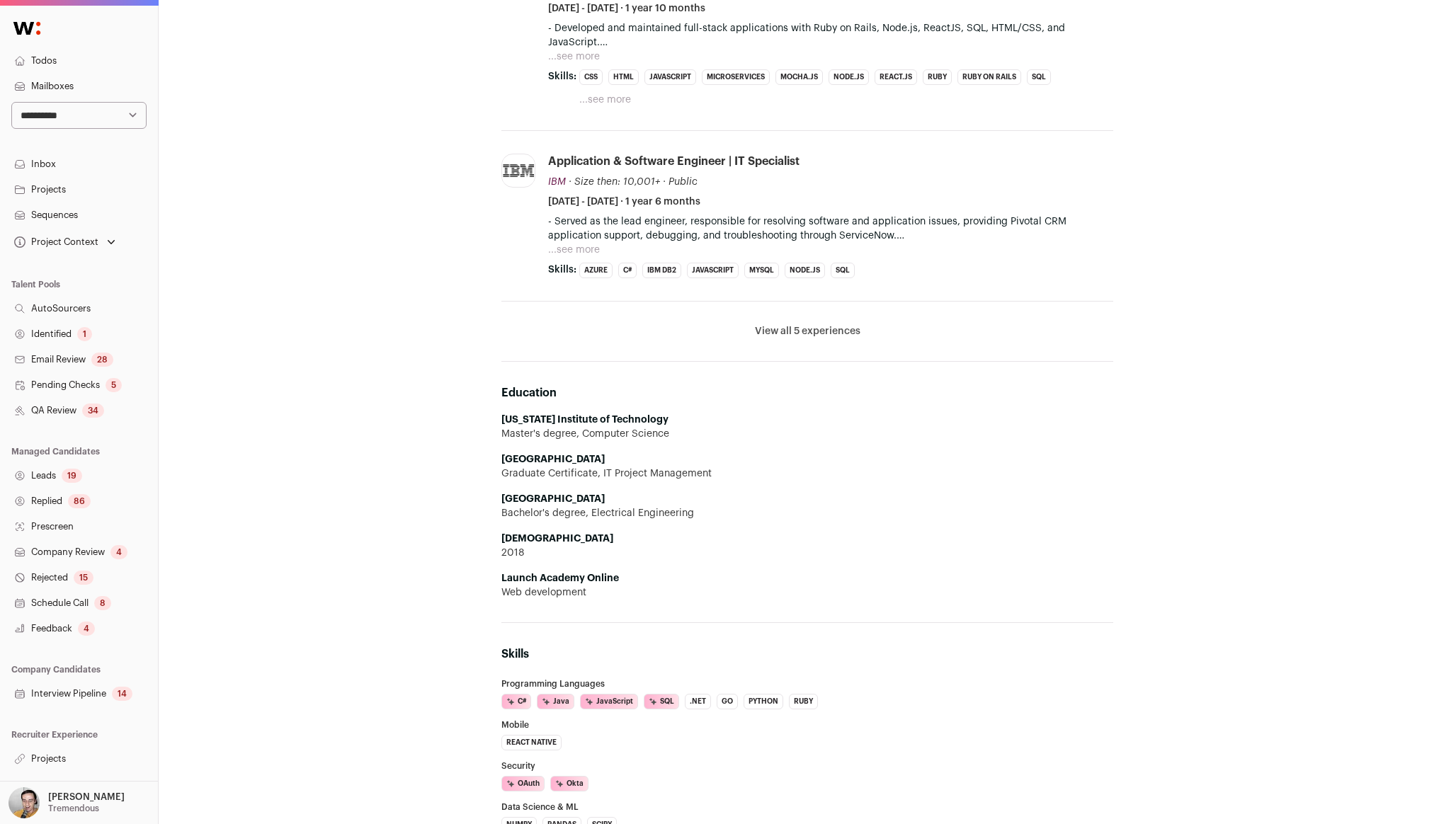
scroll to position [742, 0]
